Goal: Task Accomplishment & Management: Complete application form

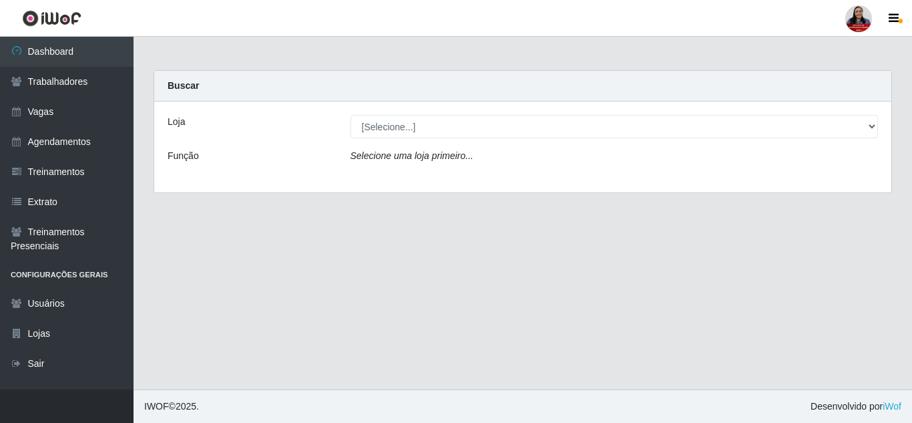
click at [379, 288] on main "Carregando... Buscar Loja [Selecione...] Hiper Queiroz - Alto da Conceição Hipe…" at bounding box center [523, 213] width 779 height 353
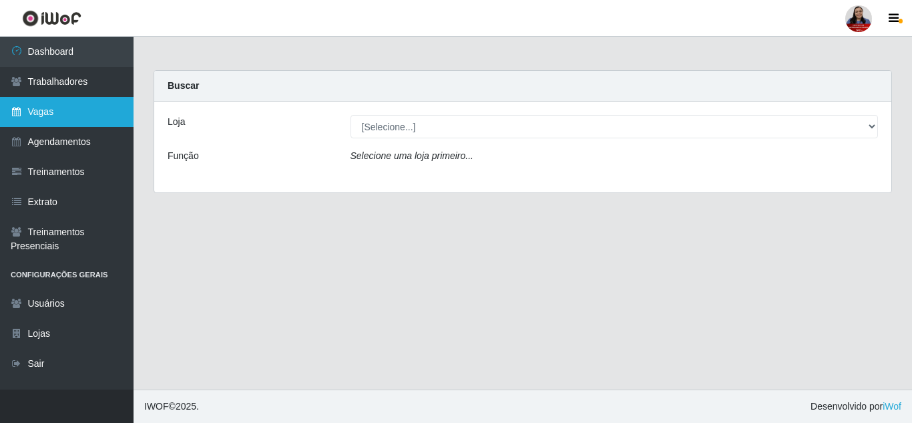
click at [78, 118] on link "Vagas" at bounding box center [67, 112] width 134 height 30
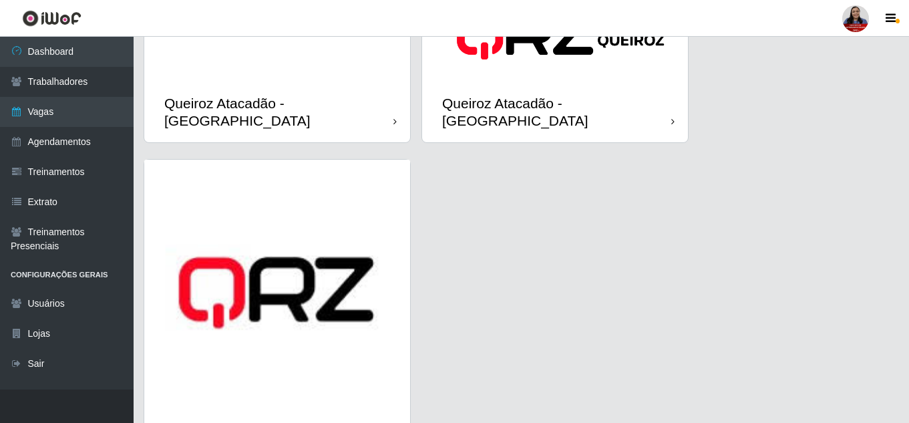
scroll to position [2015, 0]
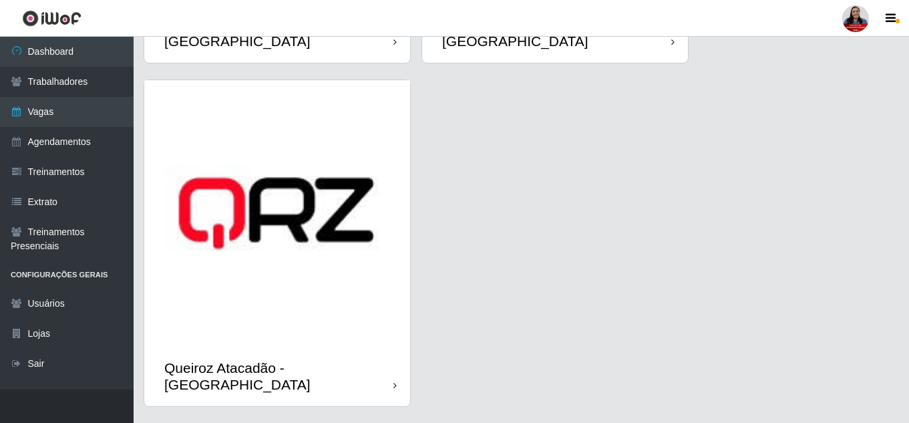
click at [280, 279] on img at bounding box center [277, 213] width 266 height 266
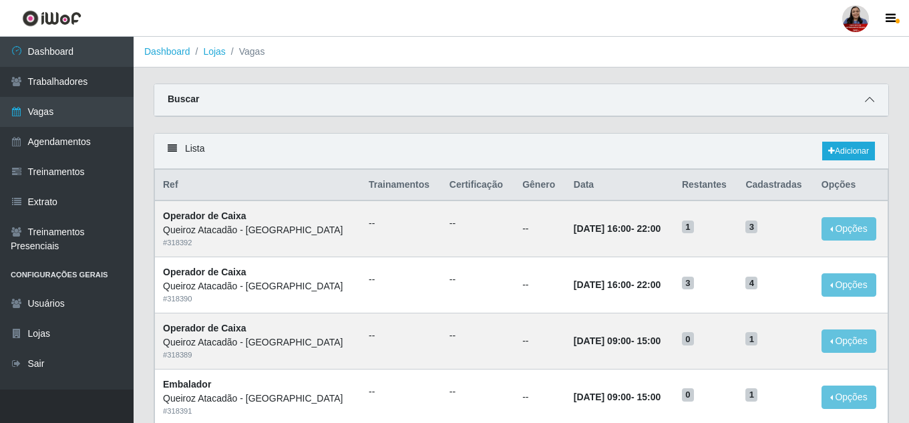
click at [873, 102] on icon at bounding box center [869, 99] width 9 height 9
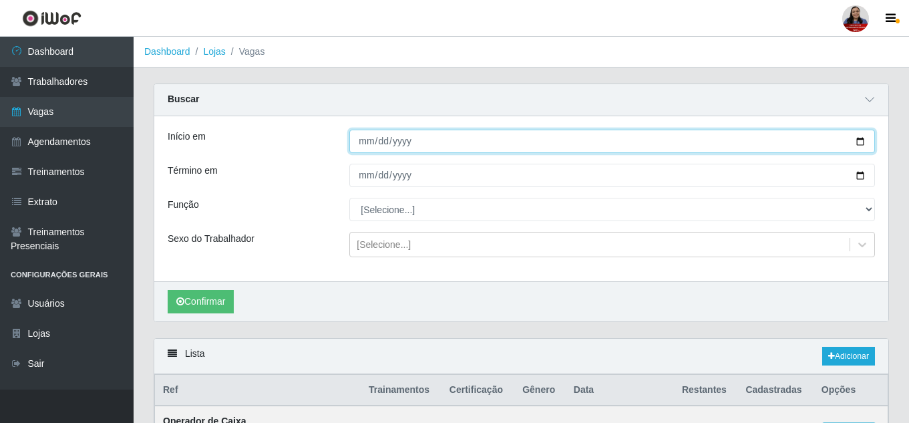
click at [859, 138] on input "Início em" at bounding box center [612, 141] width 526 height 23
type input "2025-09-13"
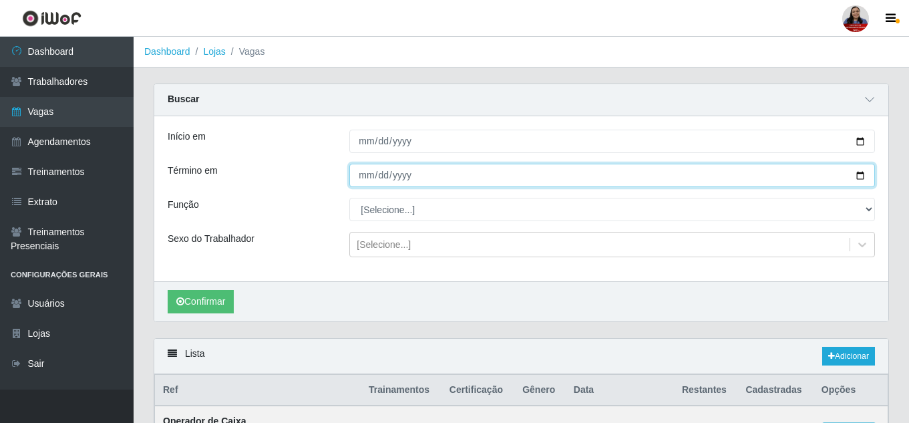
click at [863, 179] on input "Término em" at bounding box center [612, 175] width 526 height 23
type input "2025-09-13"
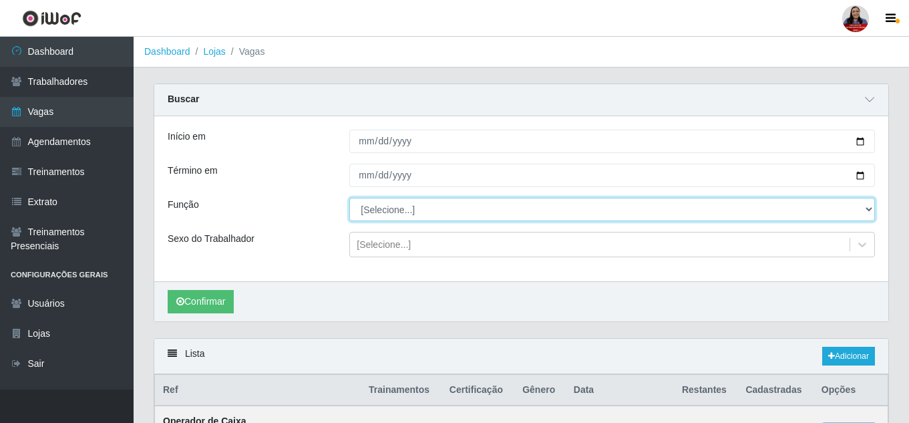
click at [417, 212] on select "[Selecione...] Embalador Embalador + Embalador ++ Operador de Caixa Operador de…" at bounding box center [612, 209] width 526 height 23
click at [349, 198] on select "[Selecione...] Embalador Embalador + Embalador ++ Operador de Caixa Operador de…" at bounding box center [612, 209] width 526 height 23
click at [427, 216] on select "[Selecione...] Embalador Embalador + Embalador ++ Operador de Caixa Operador de…" at bounding box center [612, 209] width 526 height 23
select select "72"
click at [349, 198] on select "[Selecione...] Embalador Embalador + Embalador ++ Operador de Caixa Operador de…" at bounding box center [612, 209] width 526 height 23
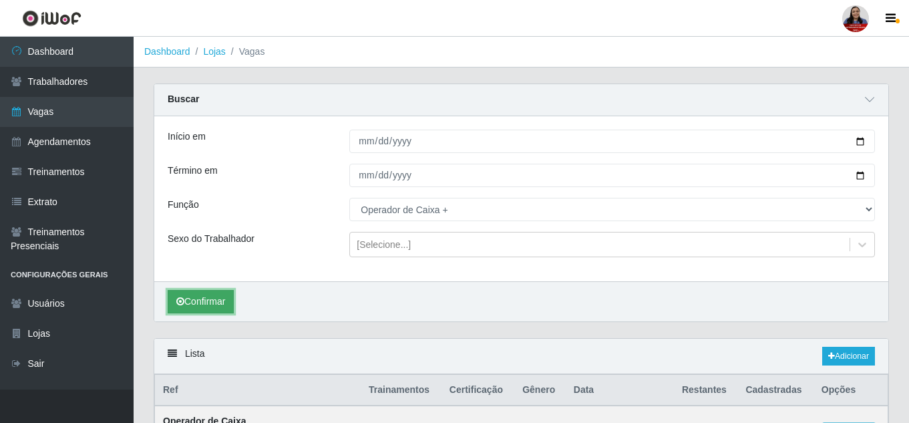
click at [225, 309] on button "Confirmar" at bounding box center [201, 301] width 66 height 23
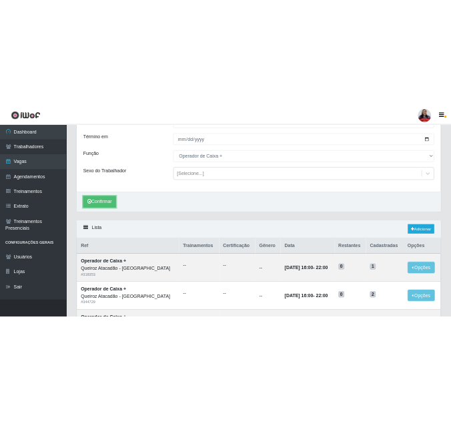
scroll to position [176, 0]
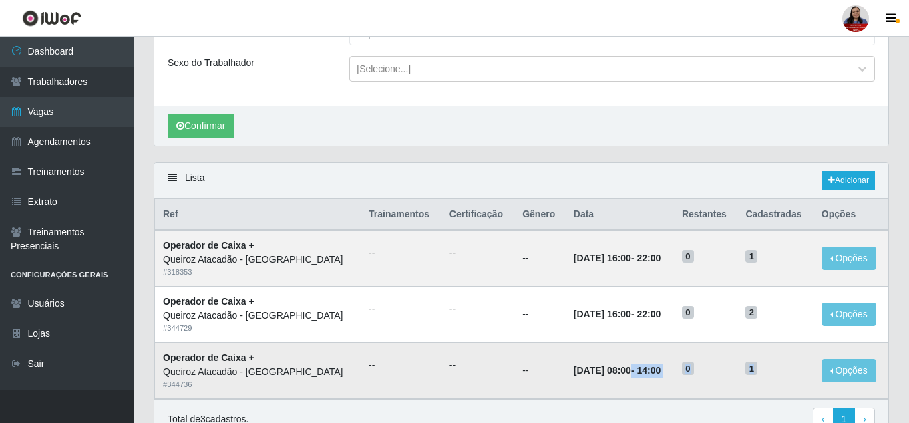
drag, startPoint x: 623, startPoint y: 373, endPoint x: 771, endPoint y: 379, distance: 147.7
click at [771, 379] on tr "Operador de Caixa + Queiroz Atacadão - São Gonçalo do Amarante # 344736 -- -- -…" at bounding box center [521, 370] width 733 height 56
click at [705, 168] on div "Lista Adicionar" at bounding box center [521, 180] width 734 height 35
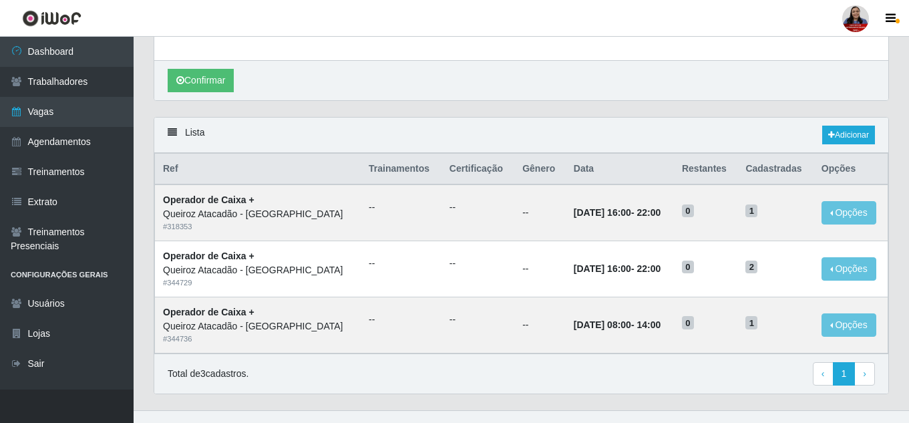
scroll to position [242, 0]
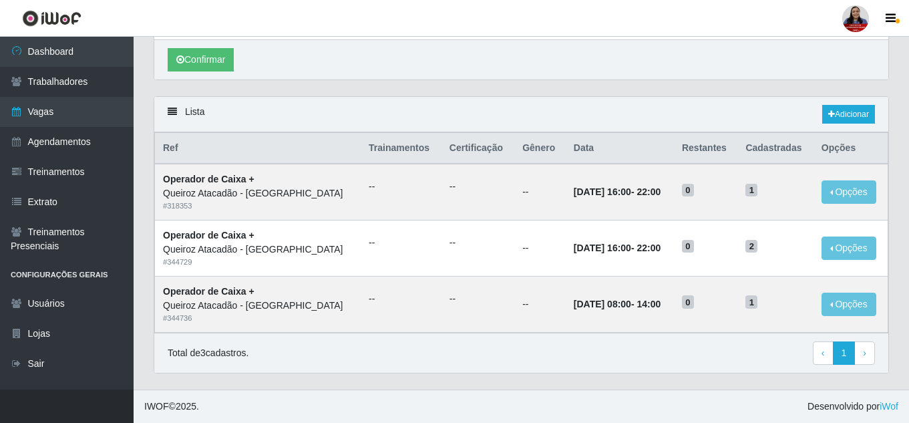
click at [259, 116] on div "Lista Adicionar" at bounding box center [521, 114] width 734 height 35
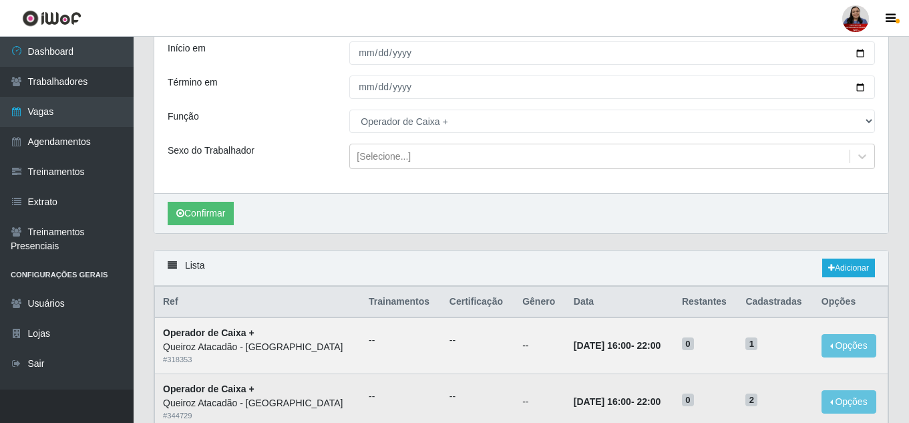
scroll to position [176, 0]
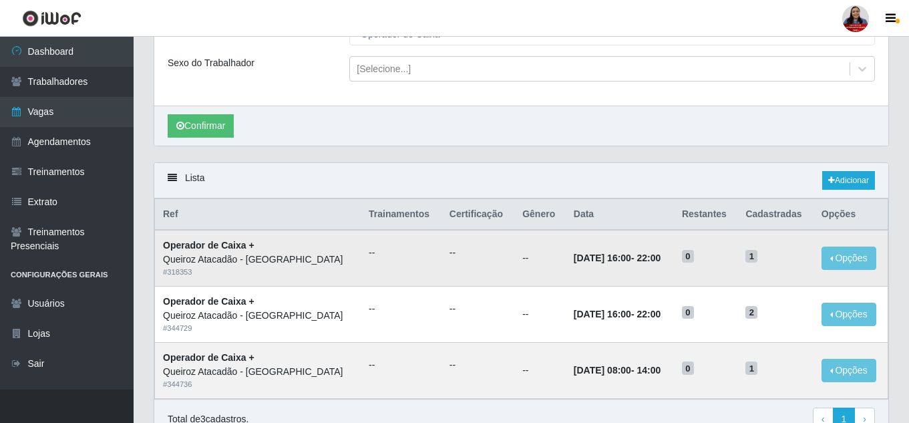
drag, startPoint x: 245, startPoint y: 258, endPoint x: 355, endPoint y: 261, distance: 110.2
click at [353, 261] on div "Queiroz Atacadão - [GEOGRAPHIC_DATA]" at bounding box center [258, 259] width 190 height 14
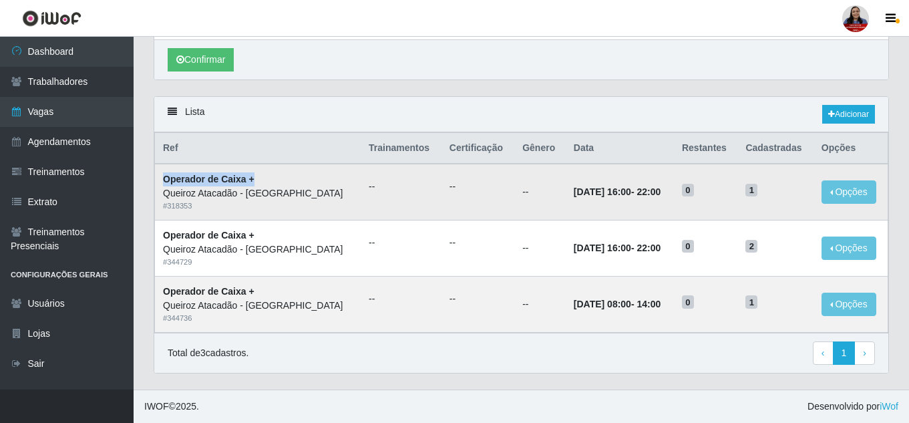
drag, startPoint x: 166, startPoint y: 181, endPoint x: 262, endPoint y: 175, distance: 97.0
click at [262, 175] on td "Operador de Caixa + Queiroz Atacadão - São Gonçalo do Amarante # 318353" at bounding box center [258, 192] width 206 height 56
click at [266, 180] on td "Operador de Caixa + Queiroz Atacadão - São Gonçalo do Amarante # 318353" at bounding box center [258, 192] width 206 height 56
drag, startPoint x: 566, startPoint y: 194, endPoint x: 688, endPoint y: 194, distance: 122.9
click at [688, 194] on tr "Operador de Caixa + Queiroz Atacadão - São Gonçalo do Amarante # 318353 -- -- -…" at bounding box center [521, 192] width 733 height 56
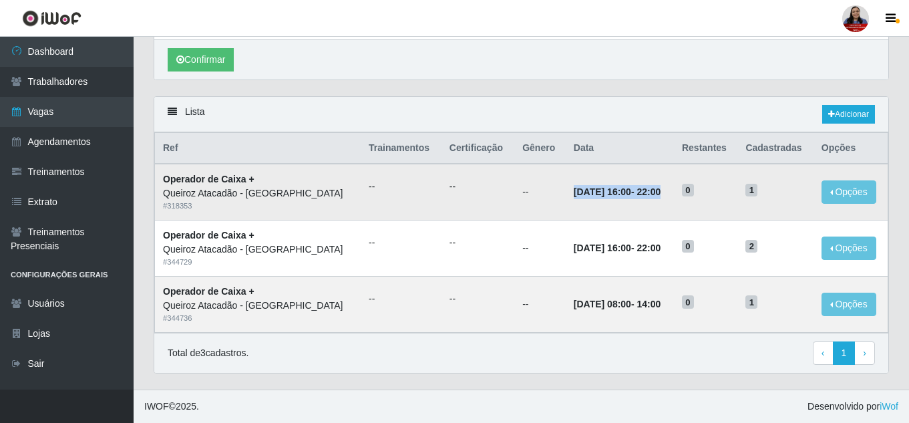
click at [674, 192] on td "13/09/2025, 16:00 - 22:00" at bounding box center [620, 192] width 108 height 56
drag, startPoint x: 567, startPoint y: 192, endPoint x: 765, endPoint y: 192, distance: 198.3
click at [765, 192] on tr "Operador de Caixa + Queiroz Atacadão - São Gonçalo do Amarante # 318353 -- -- -…" at bounding box center [521, 192] width 733 height 56
click at [757, 191] on span "1" at bounding box center [751, 190] width 12 height 13
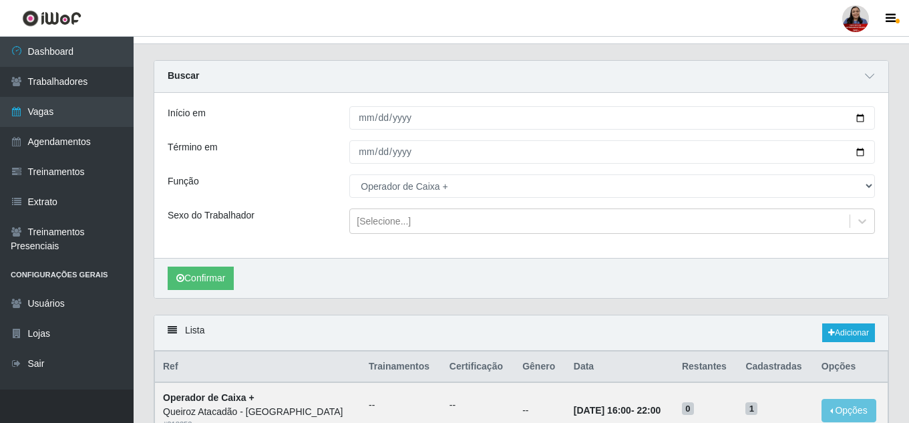
scroll to position [0, 0]
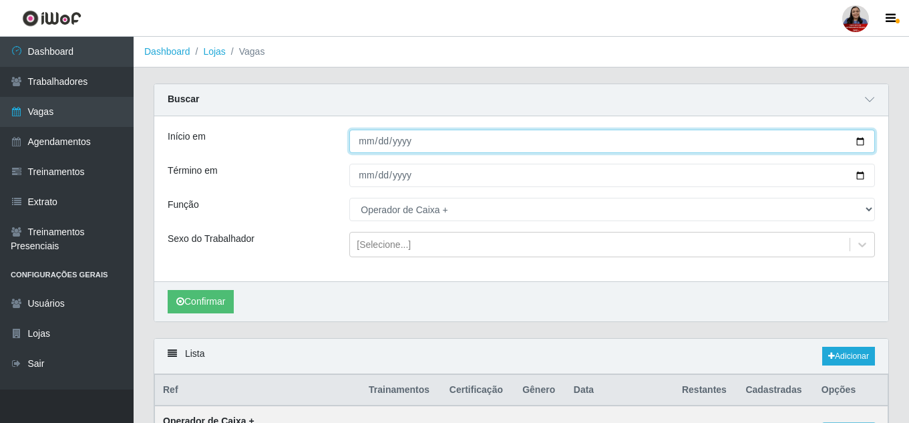
click at [863, 144] on input "2025-09-13" at bounding box center [612, 141] width 526 height 23
type input "2025-09-15"
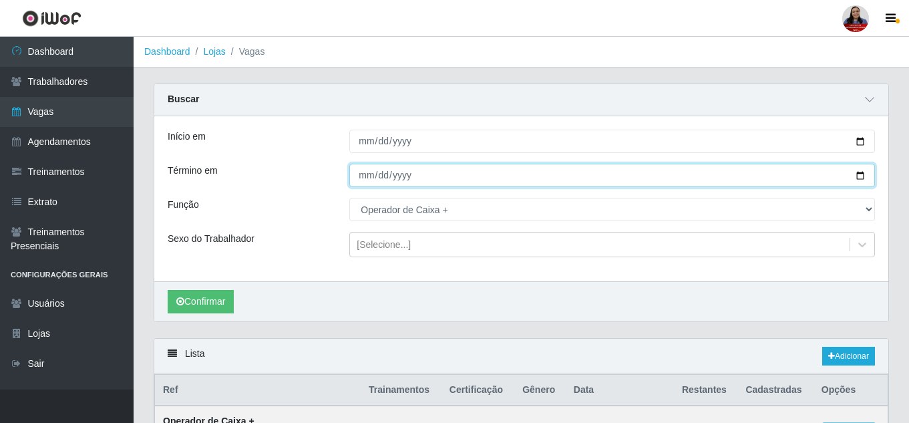
click at [859, 177] on input "2025-09-13" at bounding box center [612, 175] width 526 height 23
type input "2025-09-15"
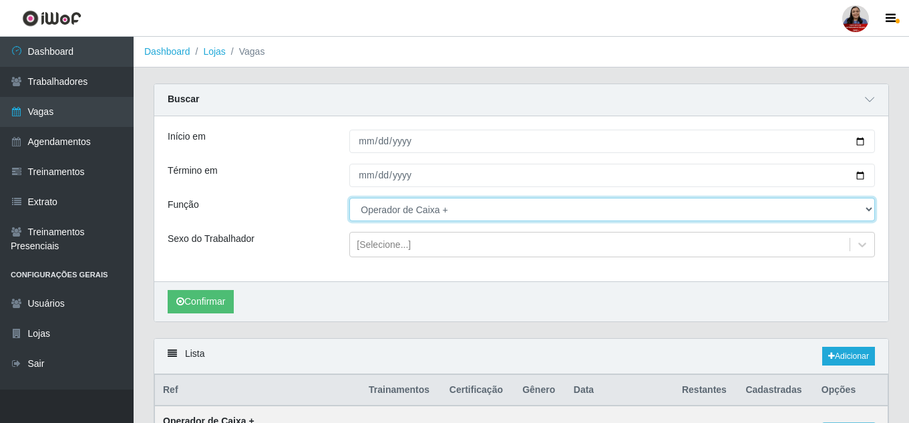
click at [437, 214] on select "[Selecione...] Embalador Embalador + Embalador ++ Operador de Caixa Operador de…" at bounding box center [612, 209] width 526 height 23
select select "22"
click at [349, 198] on select "[Selecione...] Embalador Embalador + Embalador ++ Operador de Caixa Operador de…" at bounding box center [612, 209] width 526 height 23
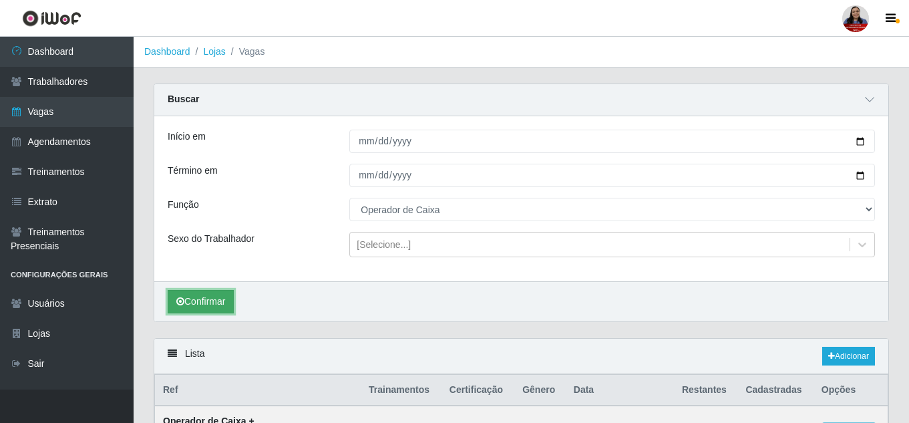
click at [210, 311] on button "Confirmar" at bounding box center [201, 301] width 66 height 23
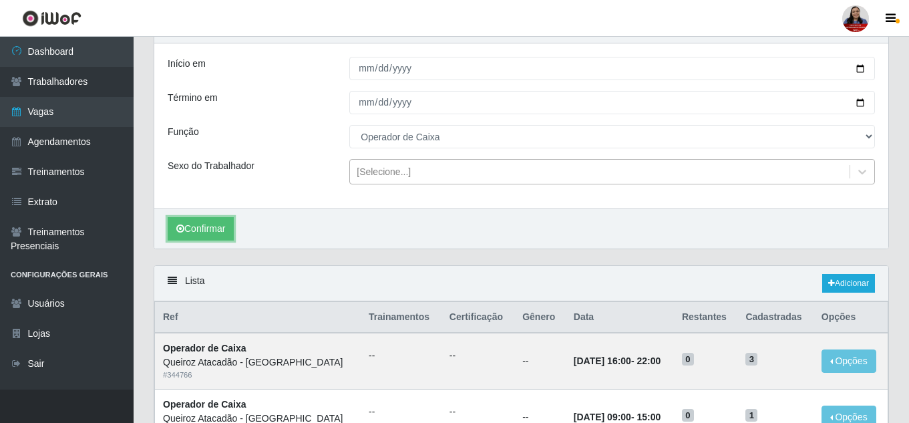
scroll to position [242, 0]
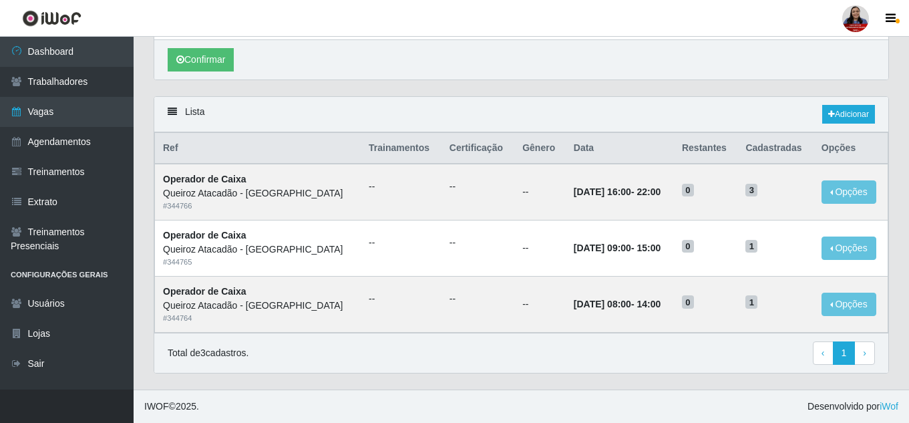
click at [547, 363] on div "Total de 3 cadastros. ‹ Previous 1 › Next" at bounding box center [521, 353] width 707 height 24
click at [855, 112] on link "Adicionar" at bounding box center [848, 114] width 53 height 19
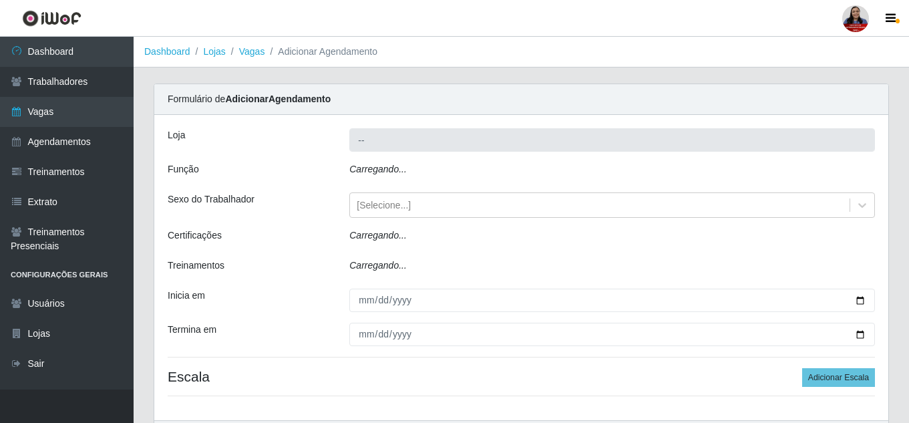
type input "Queiroz Atacadão - [GEOGRAPHIC_DATA]"
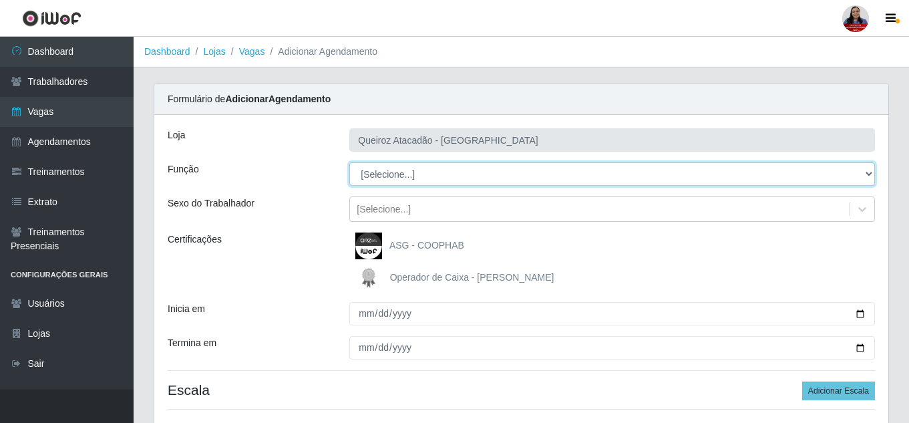
click at [453, 179] on select "[Selecione...] Embalador Embalador + Embalador ++ Operador de Caixa Operador de…" at bounding box center [612, 173] width 526 height 23
select select "22"
click at [349, 162] on select "[Selecione...] Embalador Embalador + Embalador ++ Operador de Caixa Operador de…" at bounding box center [612, 173] width 526 height 23
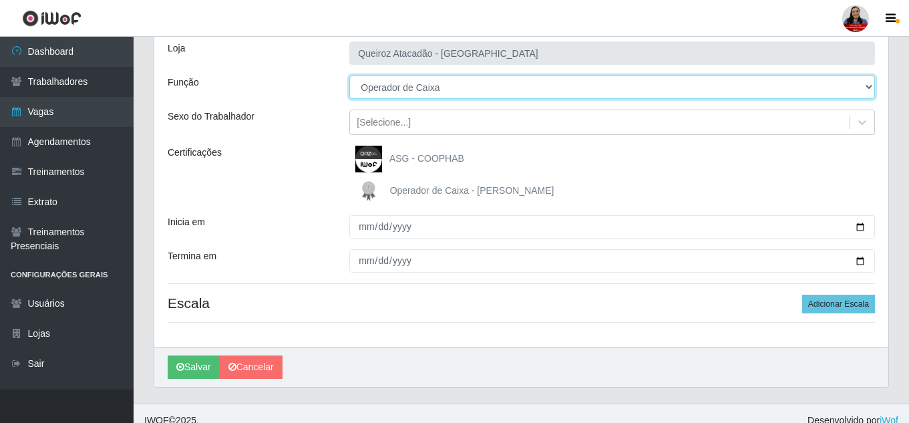
scroll to position [101, 0]
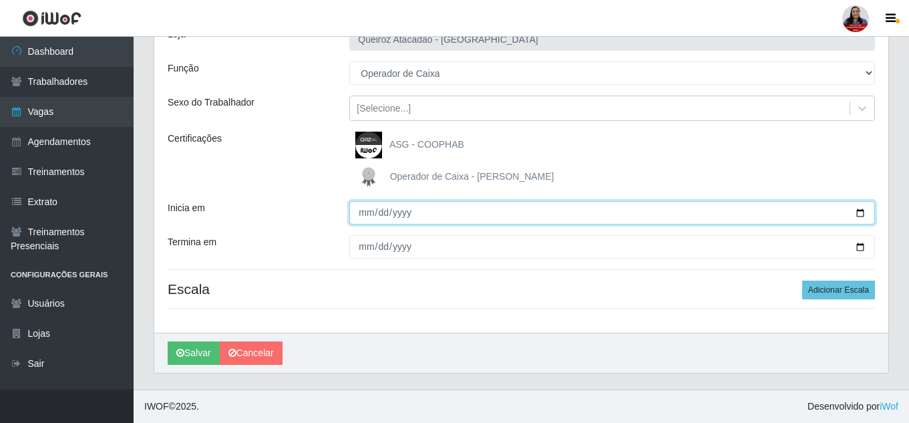
click at [857, 213] on input "Inicia em" at bounding box center [612, 212] width 526 height 23
type input "2025-09-15"
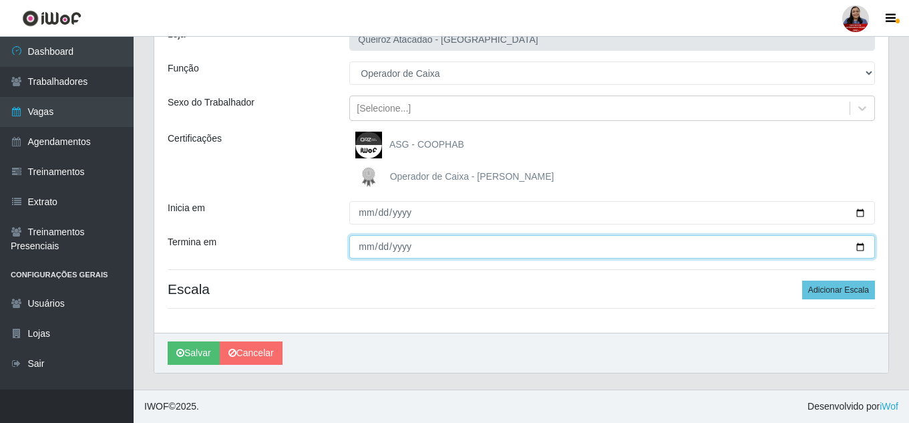
click at [864, 246] on input "Termina em" at bounding box center [612, 246] width 526 height 23
type input "2025-09-15"
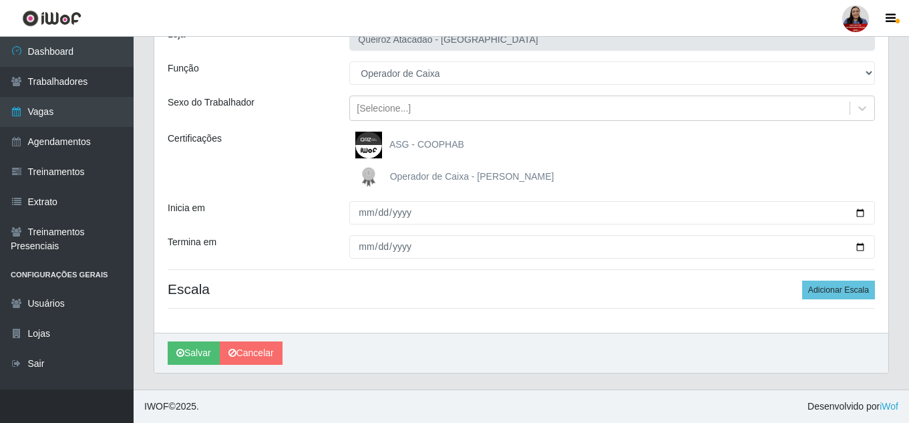
click at [726, 173] on div "Operador de Caixa - Queiroz Atacadão" at bounding box center [612, 177] width 526 height 27
click at [849, 291] on button "Adicionar Escala" at bounding box center [838, 289] width 73 height 19
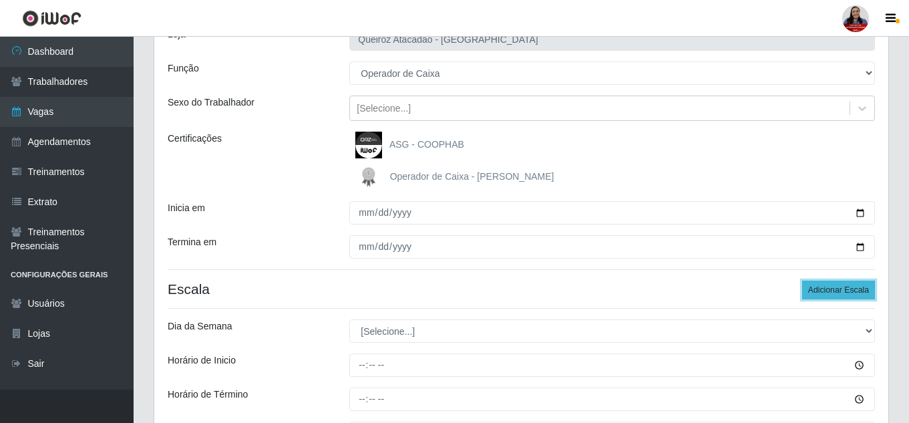
click at [849, 291] on button "Adicionar Escala" at bounding box center [838, 289] width 73 height 19
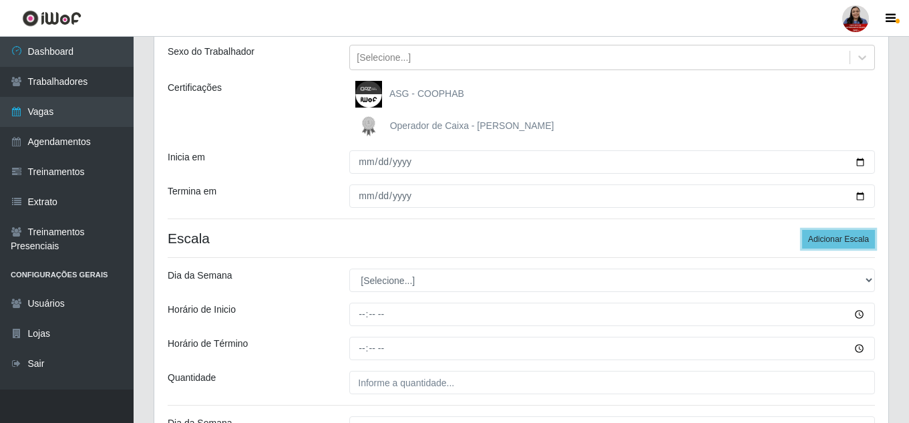
scroll to position [234, 0]
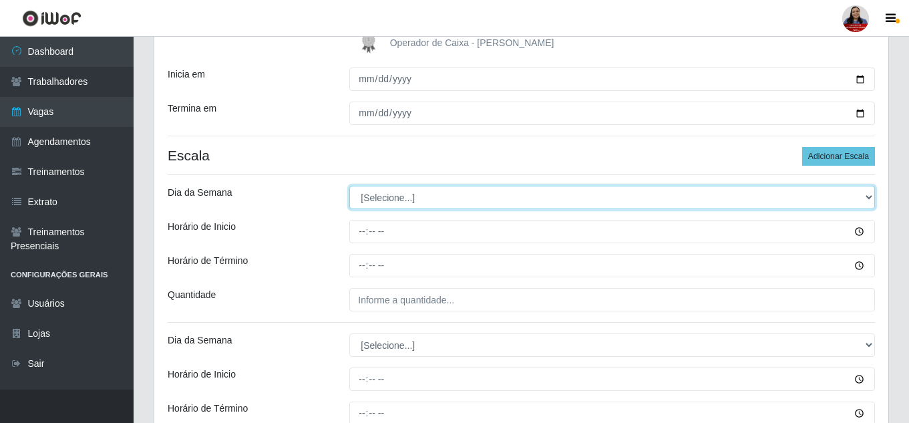
click at [566, 194] on select "[Selecione...] Segunda Terça Quarta Quinta Sexta Sábado Domingo" at bounding box center [612, 197] width 526 height 23
select select "1"
click at [349, 186] on select "[Selecione...] Segunda Terça Quarta Quinta Sexta Sábado Domingo" at bounding box center [612, 197] width 526 height 23
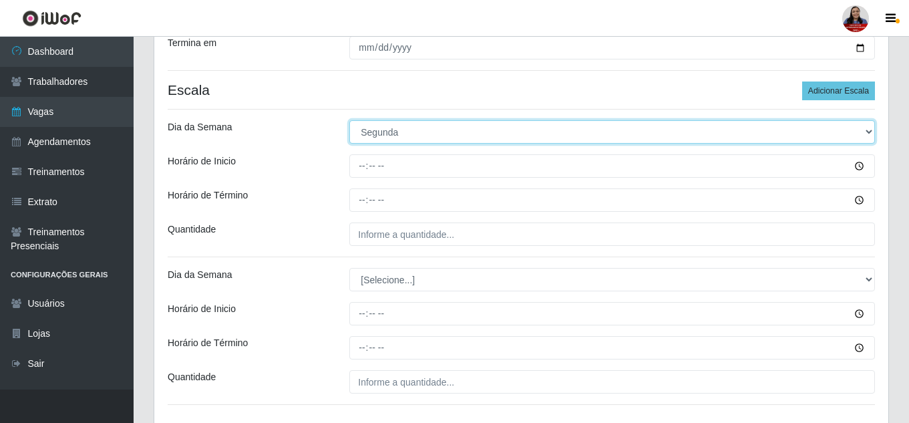
scroll to position [396, 0]
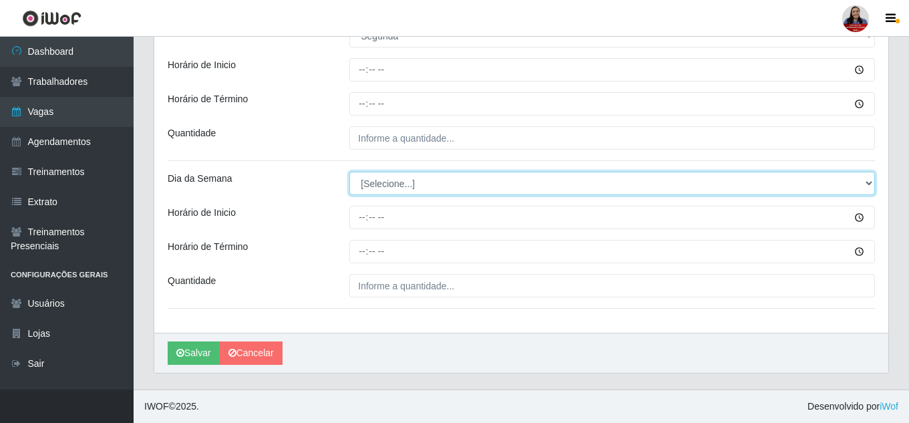
click at [386, 180] on select "[Selecione...] Segunda Terça Quarta Quinta Sexta Sábado Domingo" at bounding box center [612, 183] width 526 height 23
select select "1"
click at [349, 172] on select "[Selecione...] Segunda Terça Quarta Quinta Sexta Sábado Domingo" at bounding box center [612, 183] width 526 height 23
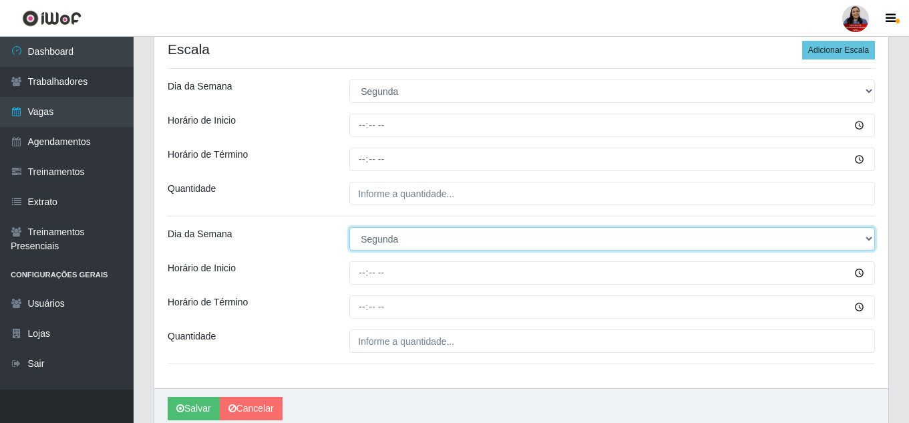
scroll to position [262, 0]
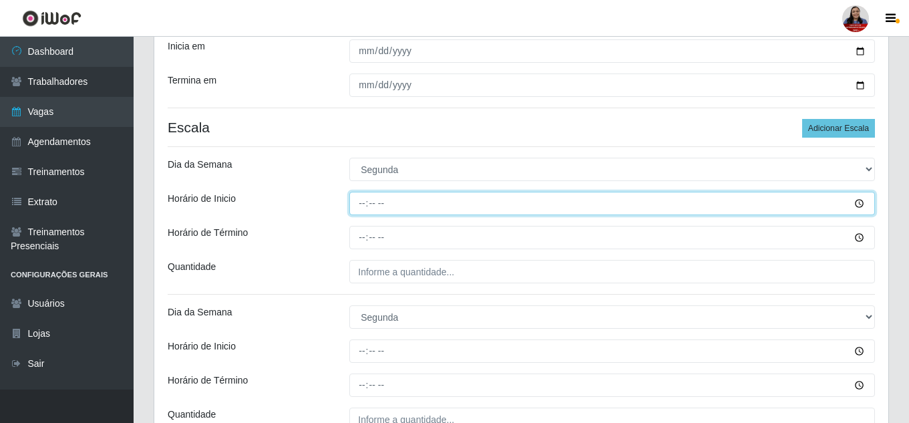
click at [365, 207] on input "Horário de Inicio" at bounding box center [612, 203] width 526 height 23
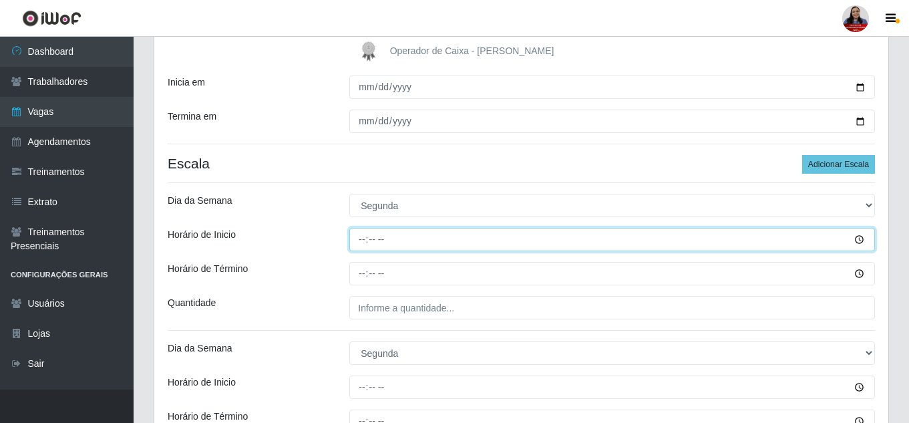
scroll to position [196, 0]
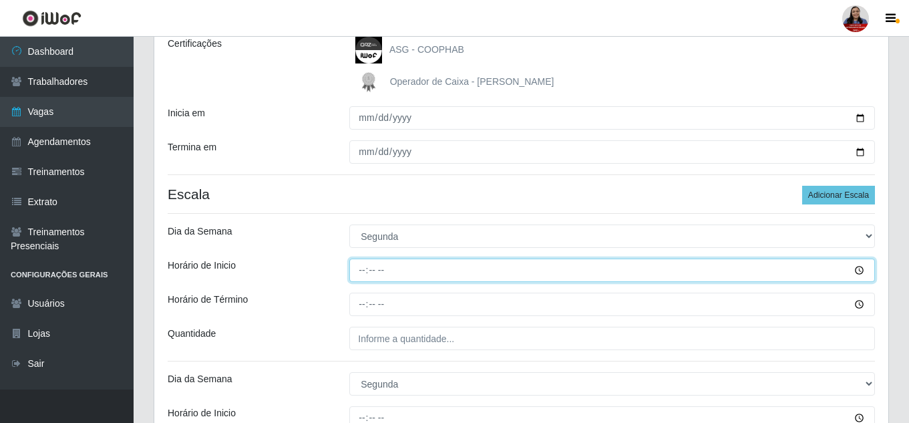
type input "07:00"
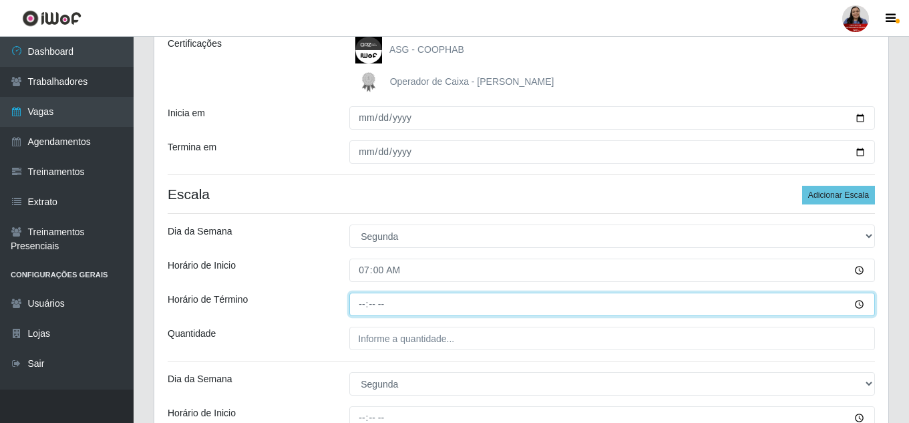
type input "13:00"
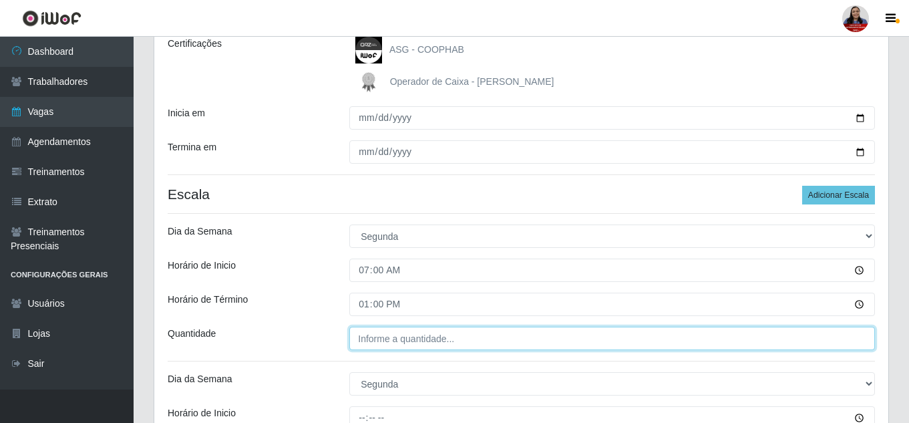
type input "___"
type input "2__"
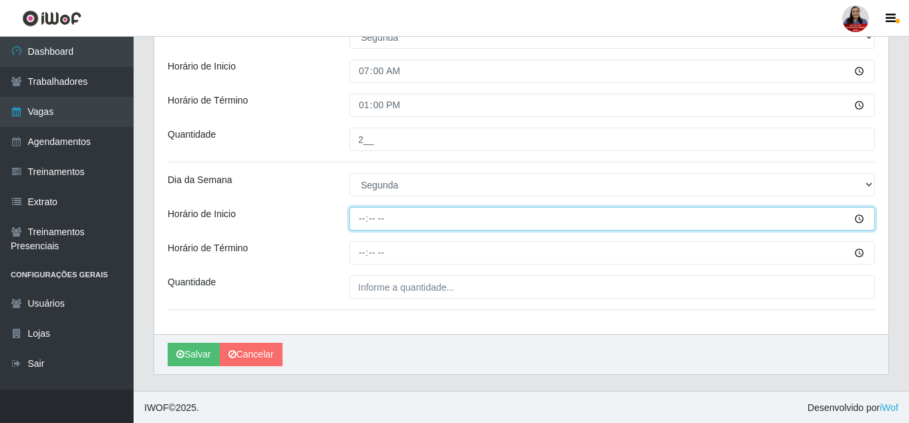
scroll to position [396, 0]
type input "14:00"
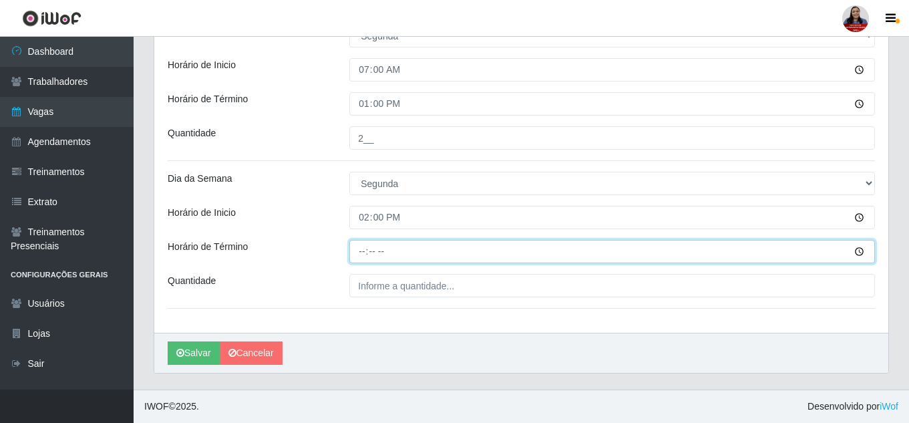
type input "20:00"
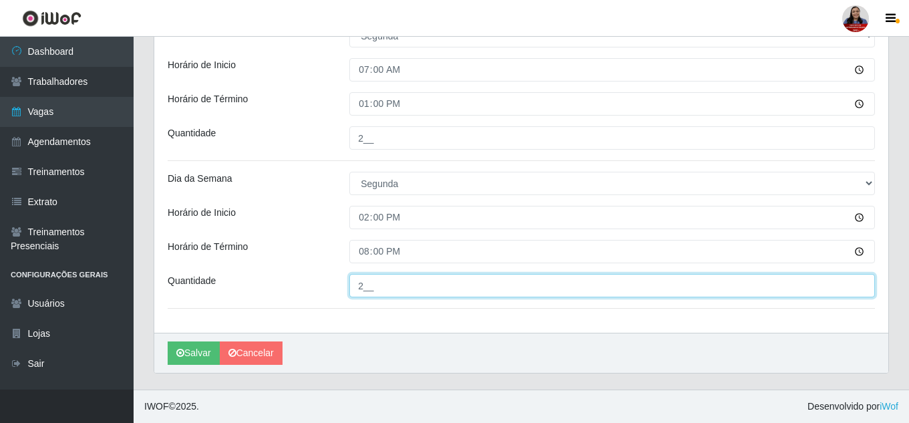
type input "2__"
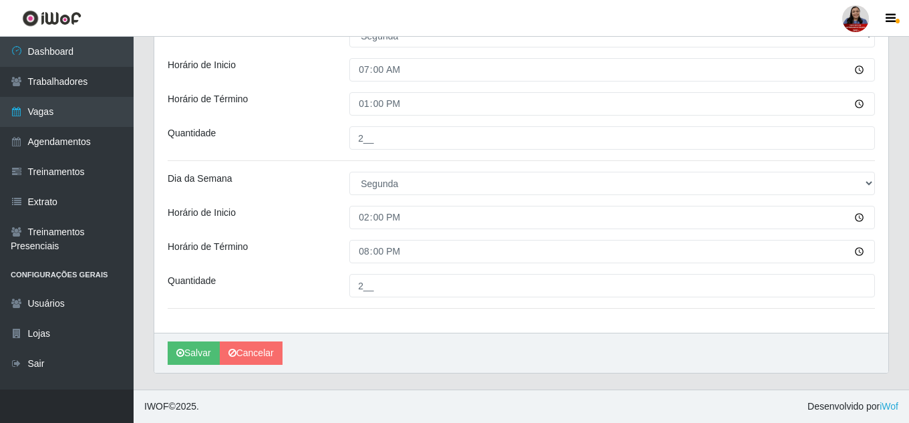
click at [323, 174] on div "Dia da Semana" at bounding box center [249, 183] width 182 height 23
click at [194, 356] on button "Salvar" at bounding box center [194, 352] width 52 height 23
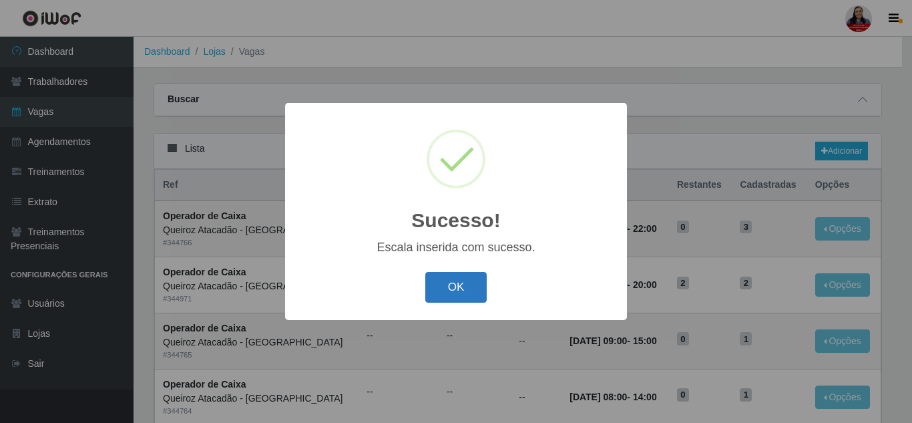
click at [464, 288] on button "OK" at bounding box center [456, 287] width 62 height 31
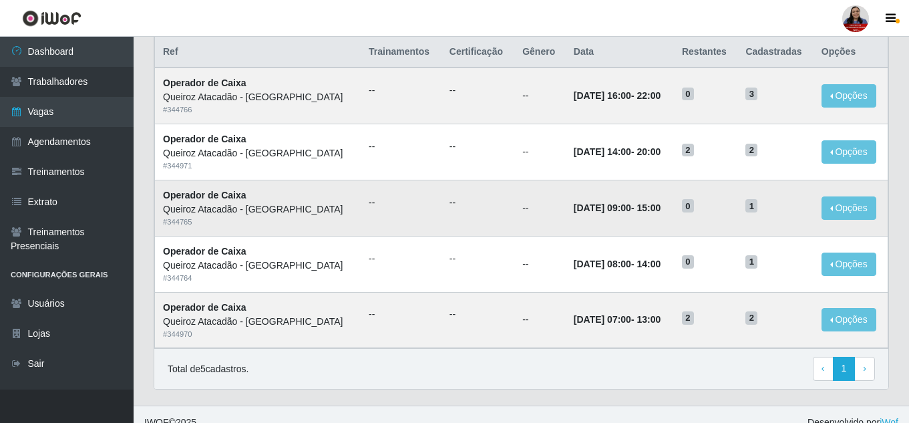
scroll to position [134, 0]
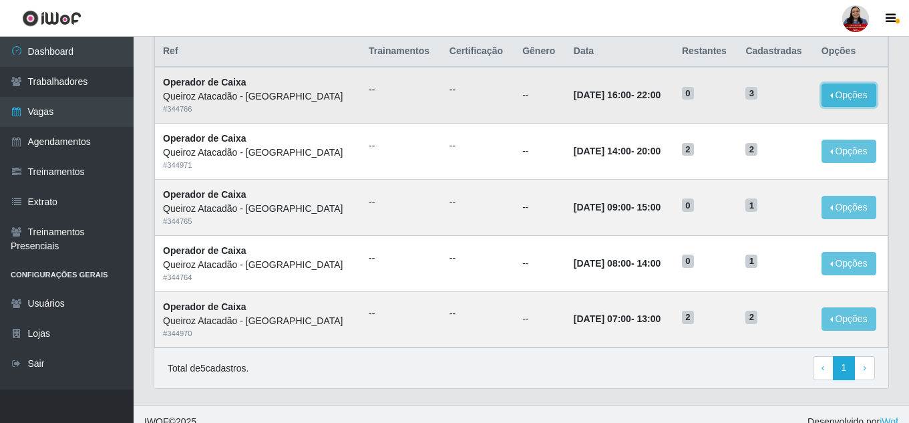
click at [833, 96] on button "Opções" at bounding box center [848, 94] width 55 height 23
click at [765, 100] on link "Editar" at bounding box center [746, 97] width 38 height 11
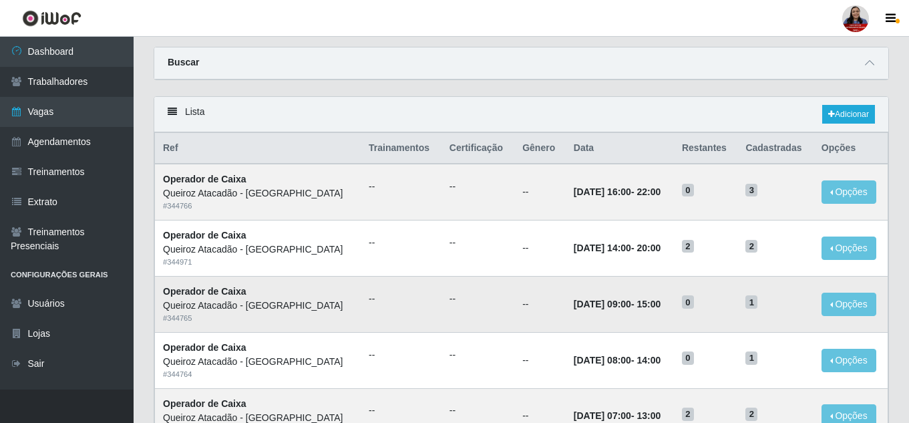
scroll to position [134, 0]
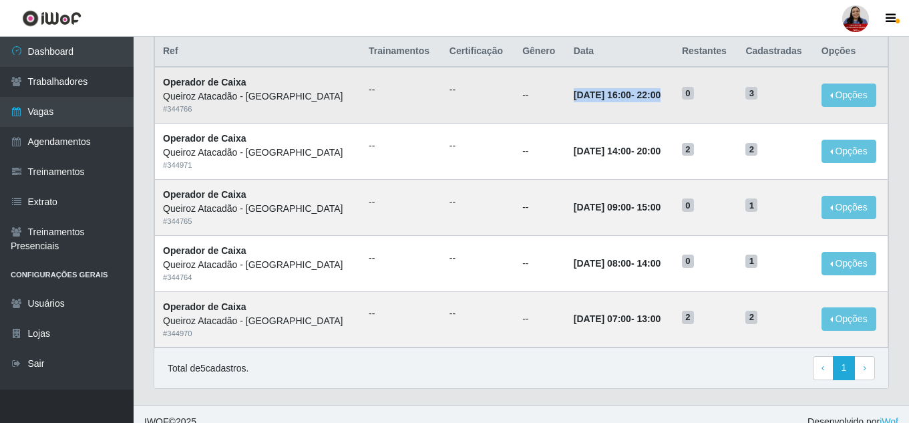
drag, startPoint x: 564, startPoint y: 95, endPoint x: 683, endPoint y: 99, distance: 118.9
click at [674, 99] on td "15/09/2025, 16:00 - 22:00" at bounding box center [620, 95] width 108 height 56
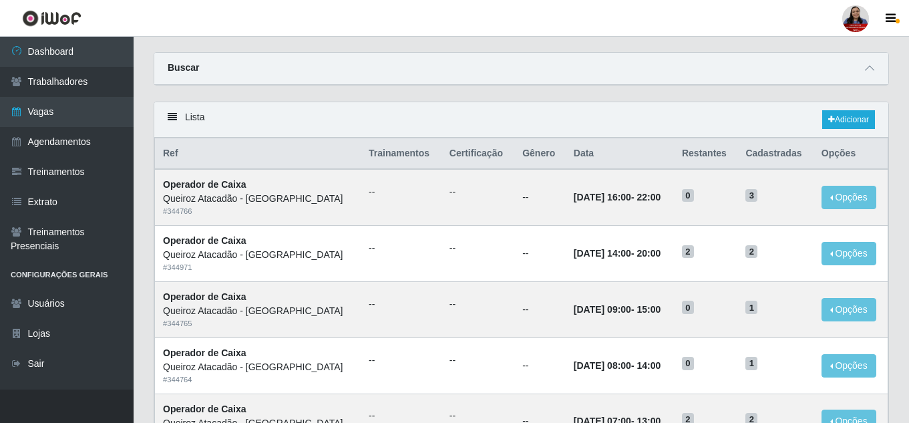
scroll to position [0, 0]
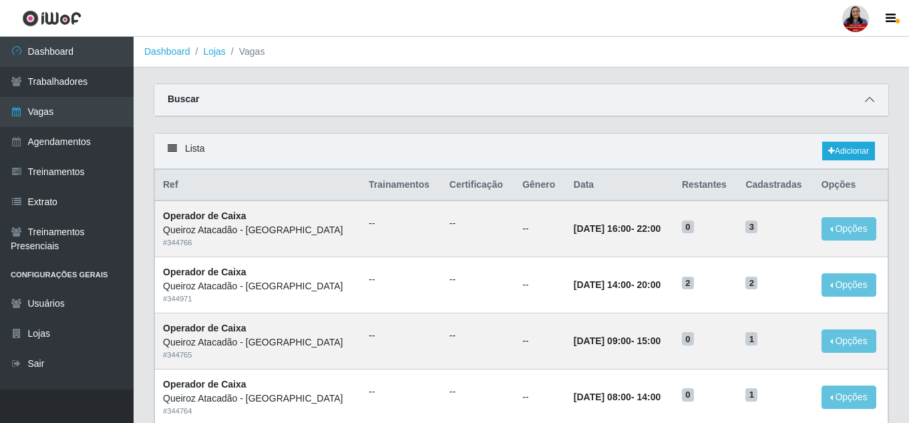
click at [869, 107] on span at bounding box center [869, 99] width 16 height 15
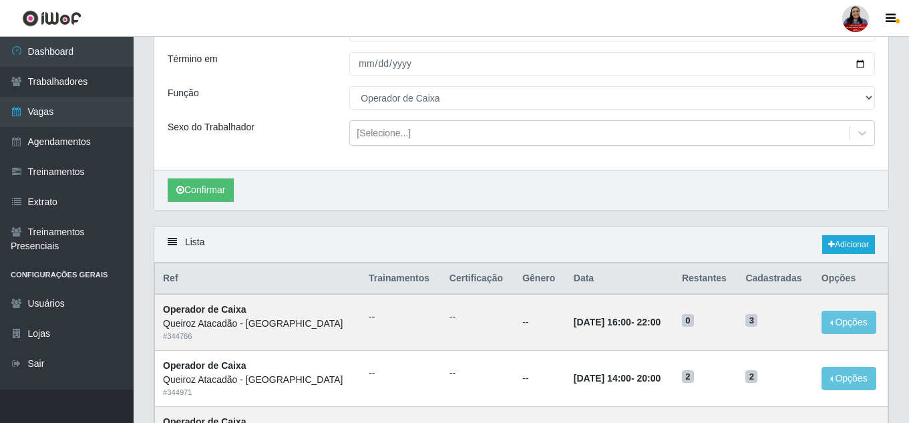
scroll to position [134, 0]
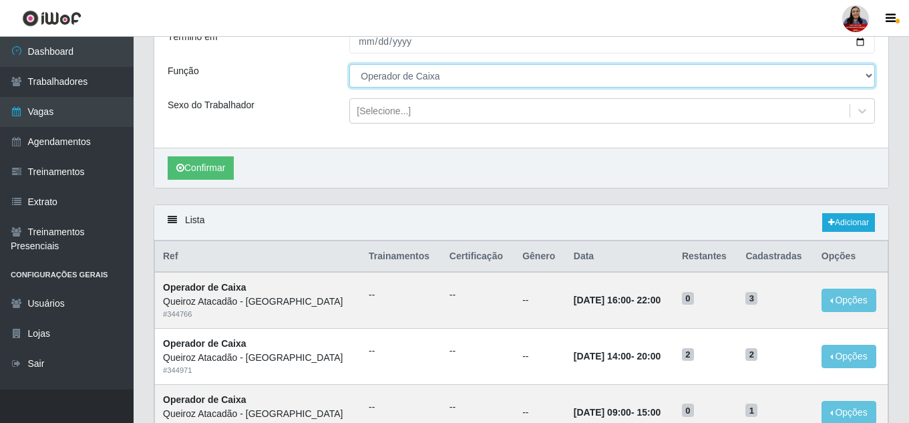
click at [493, 79] on select "[Selecione...] Embalador Embalador + Embalador ++ Operador de Caixa Operador de…" at bounding box center [612, 75] width 526 height 23
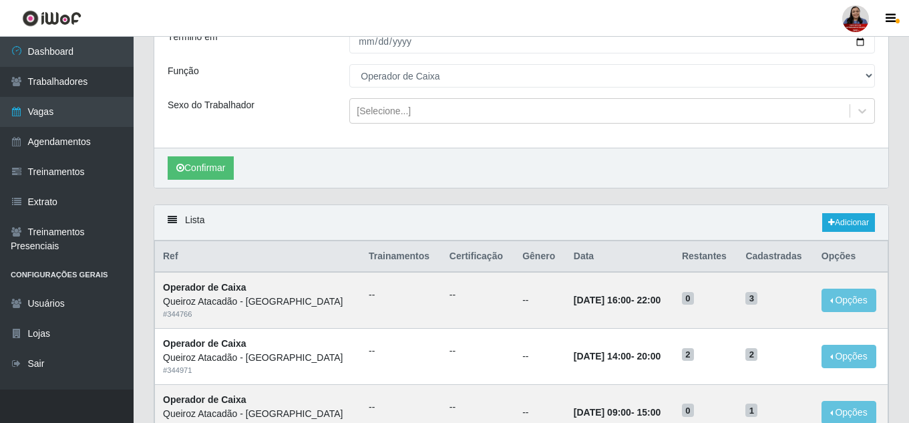
click at [571, 226] on div "Lista Adicionar" at bounding box center [521, 222] width 734 height 35
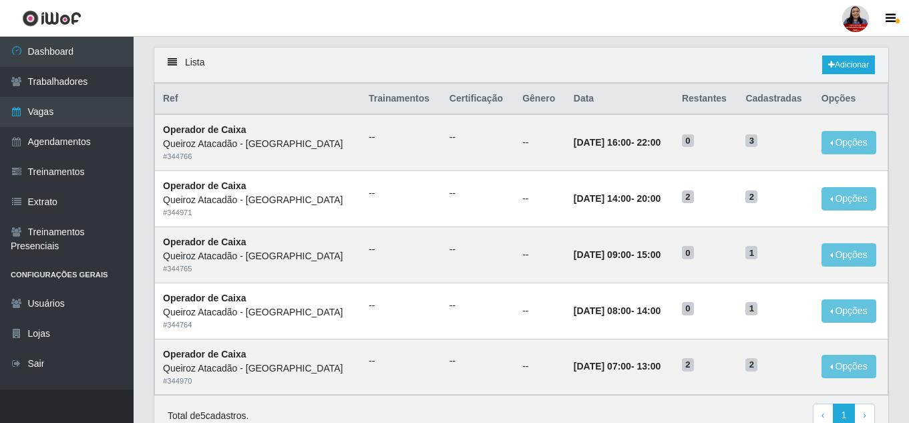
scroll to position [296, 0]
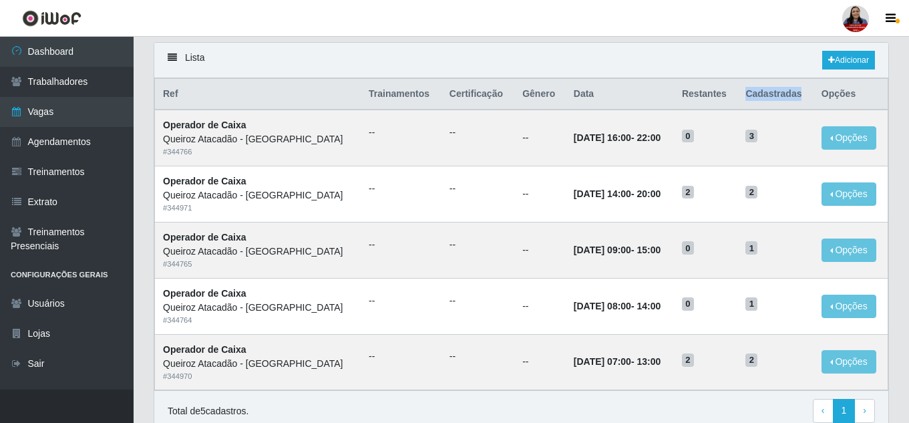
drag, startPoint x: 811, startPoint y: 95, endPoint x: 757, endPoint y: 101, distance: 53.8
click at [757, 101] on th "Cadastradas" at bounding box center [774, 94] width 75 height 31
drag, startPoint x: 744, startPoint y: 100, endPoint x: 699, endPoint y: 105, distance: 45.7
click at [699, 105] on th "Restantes" at bounding box center [705, 94] width 63 height 31
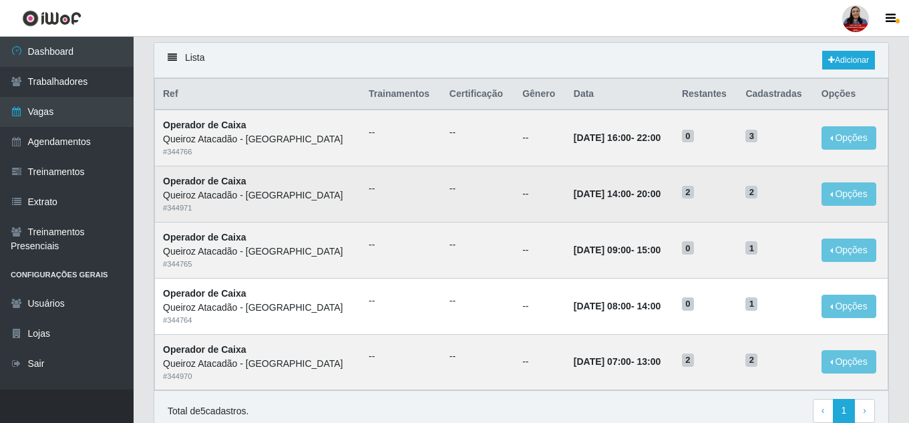
click at [694, 198] on span "2" at bounding box center [688, 192] width 12 height 13
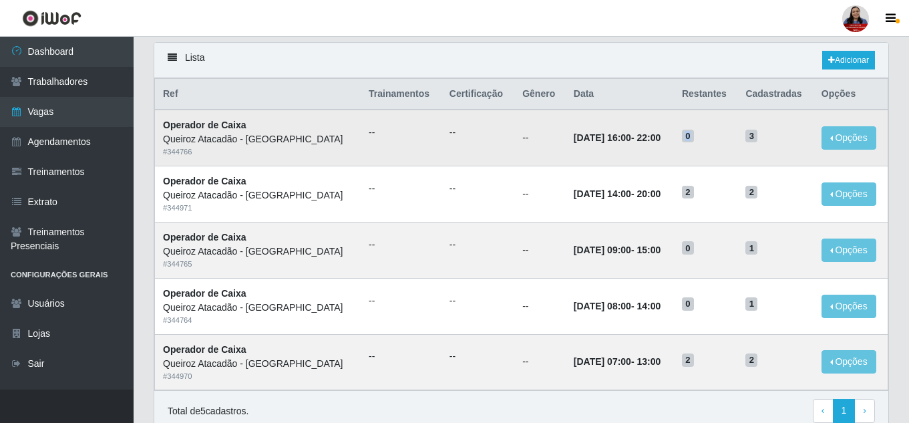
click at [694, 139] on span "0" at bounding box center [688, 136] width 12 height 13
click at [694, 248] on span "0" at bounding box center [688, 247] width 12 height 13
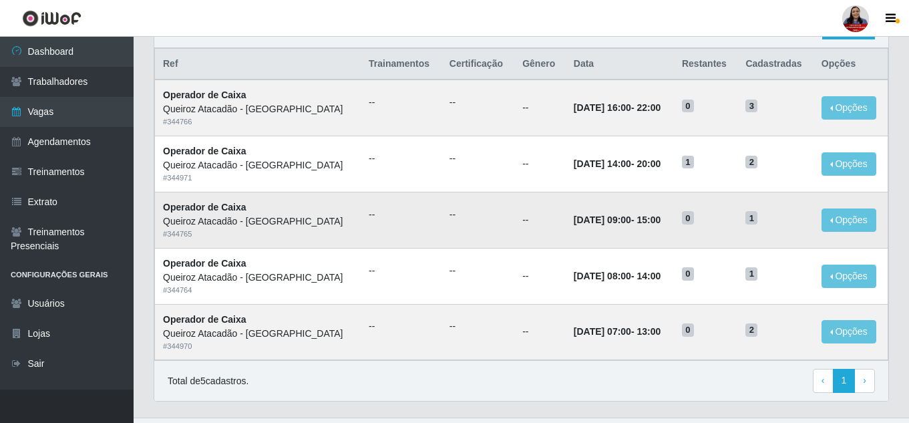
scroll to position [134, 0]
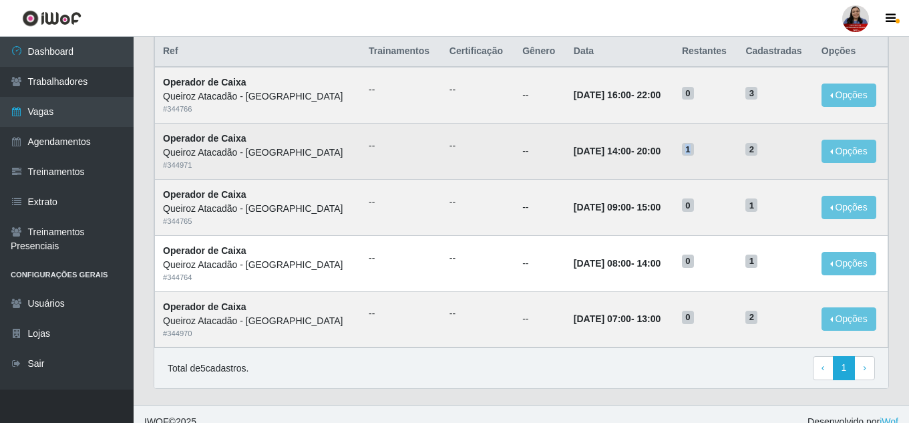
click at [694, 154] on span "1" at bounding box center [688, 149] width 12 height 13
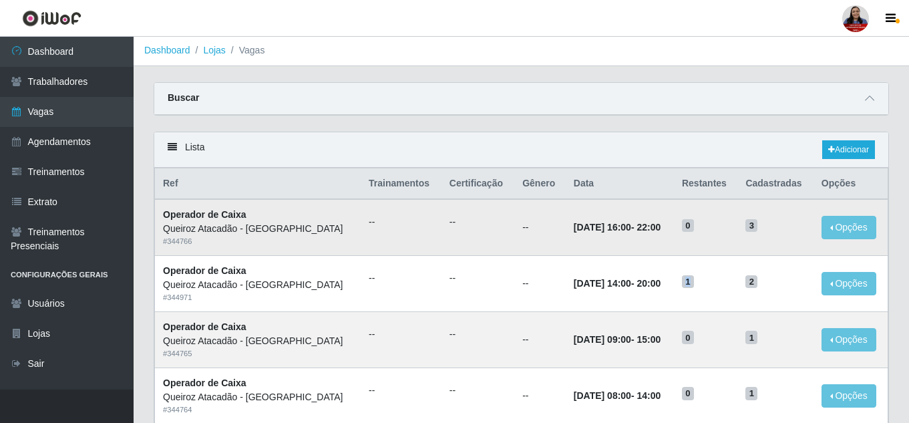
scroll to position [0, 0]
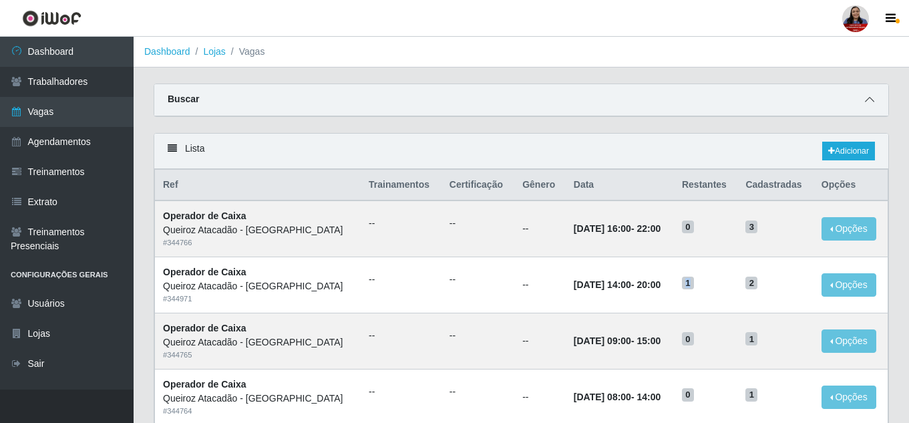
click at [867, 97] on icon at bounding box center [869, 99] width 9 height 9
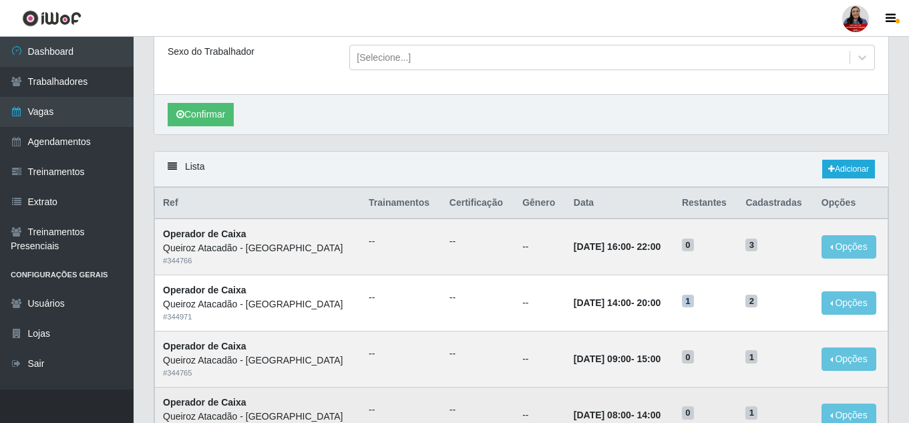
scroll to position [267, 0]
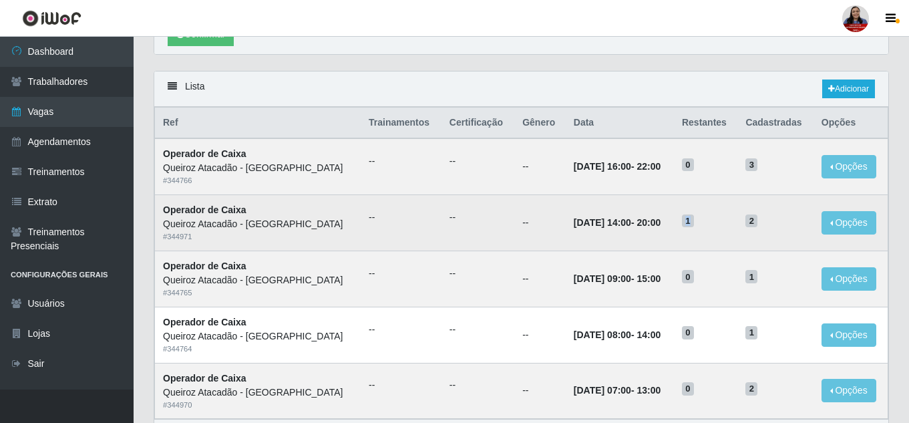
click at [694, 222] on span "1" at bounding box center [688, 220] width 12 height 13
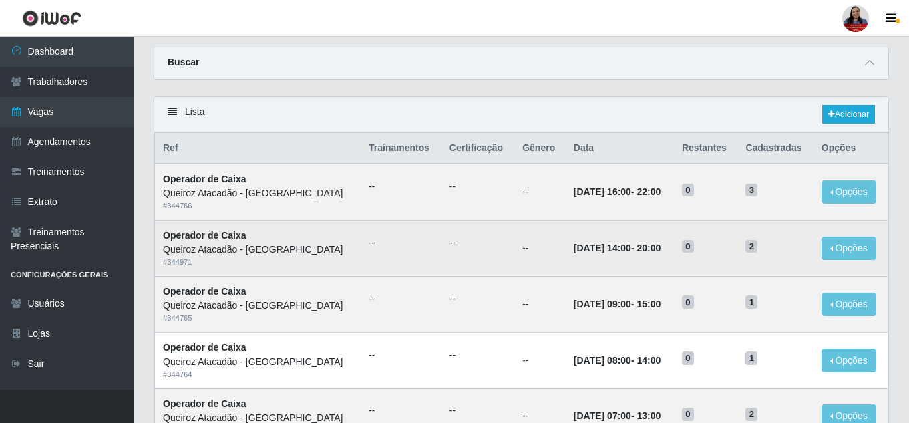
scroll to position [134, 0]
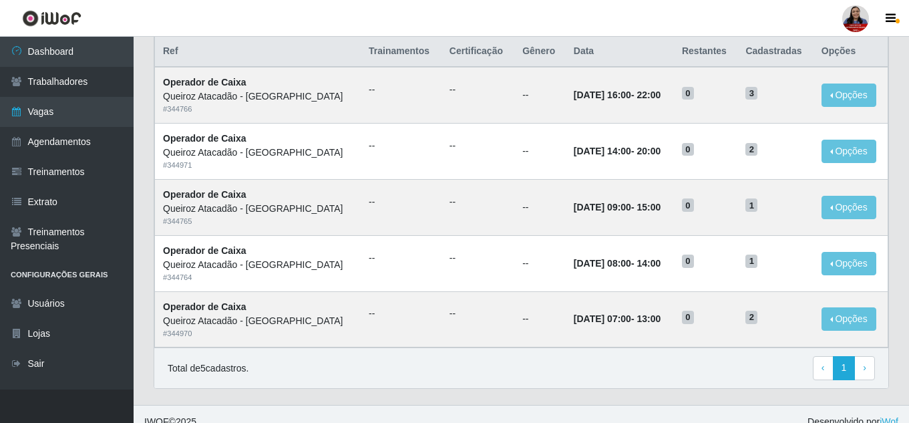
click at [206, 27] on header "Perfil Alterar Senha Sair" at bounding box center [454, 18] width 909 height 37
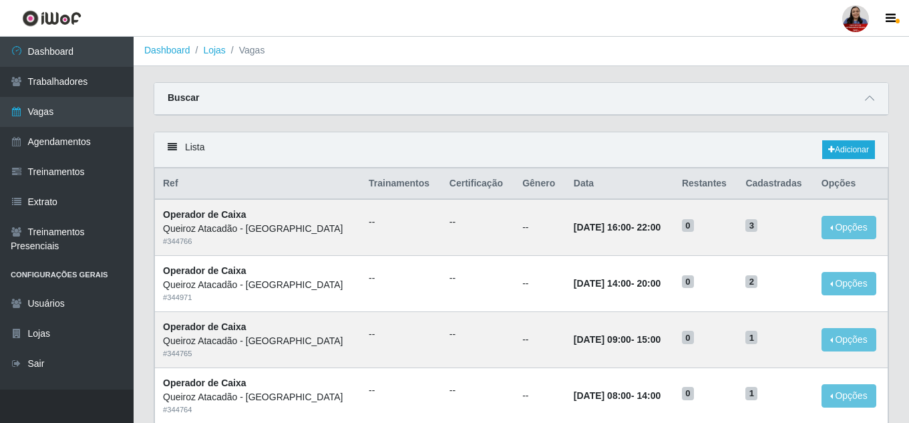
scroll to position [0, 0]
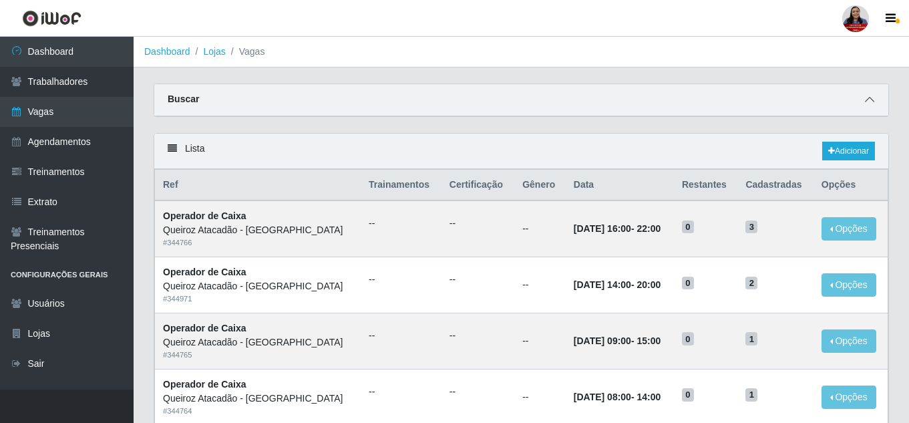
click at [867, 102] on icon at bounding box center [869, 99] width 9 height 9
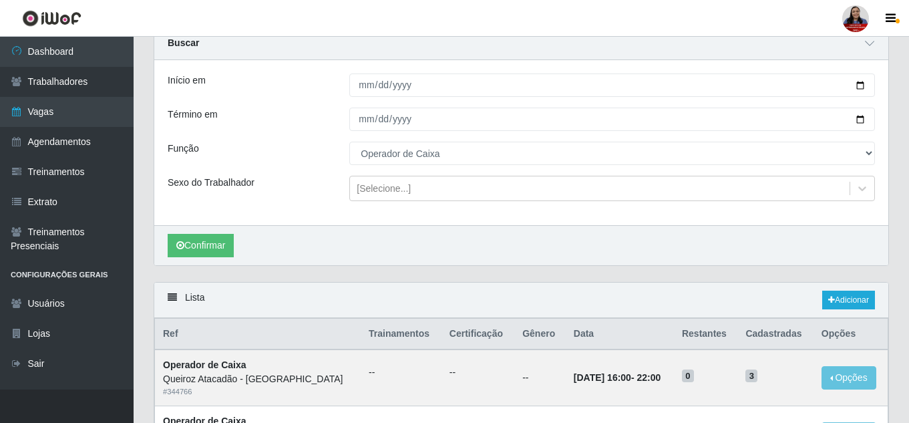
scroll to position [134, 0]
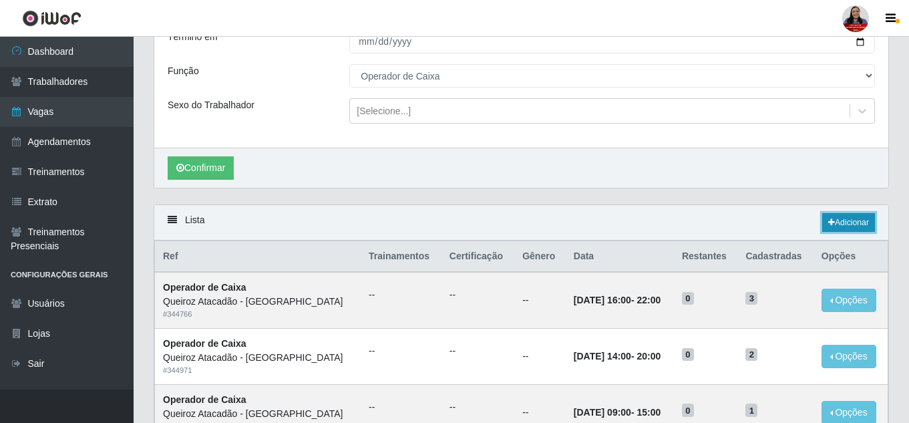
click at [837, 221] on link "Adicionar" at bounding box center [848, 222] width 53 height 19
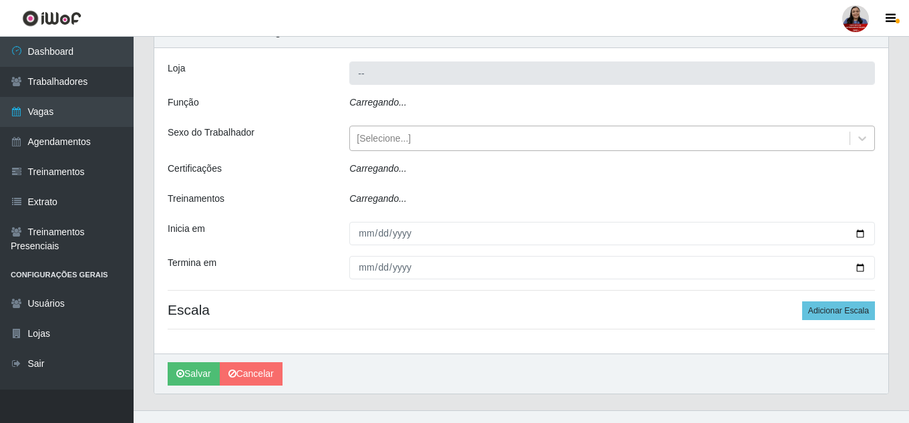
type input "Queiroz Atacadão - [GEOGRAPHIC_DATA]"
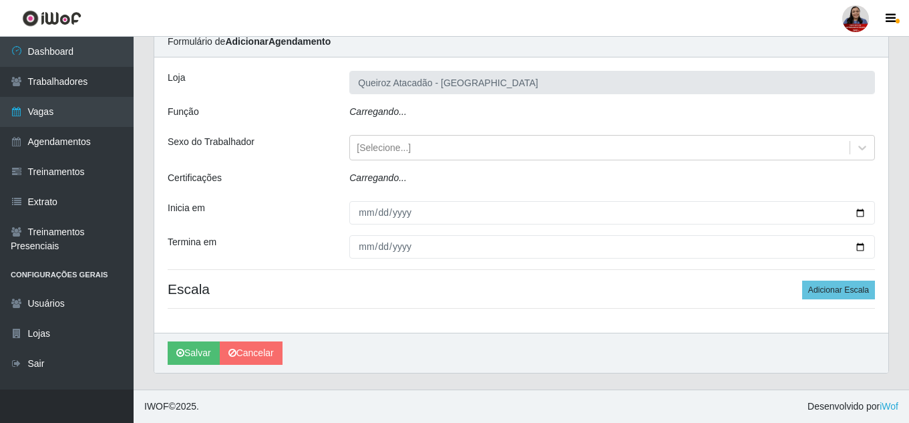
scroll to position [87, 0]
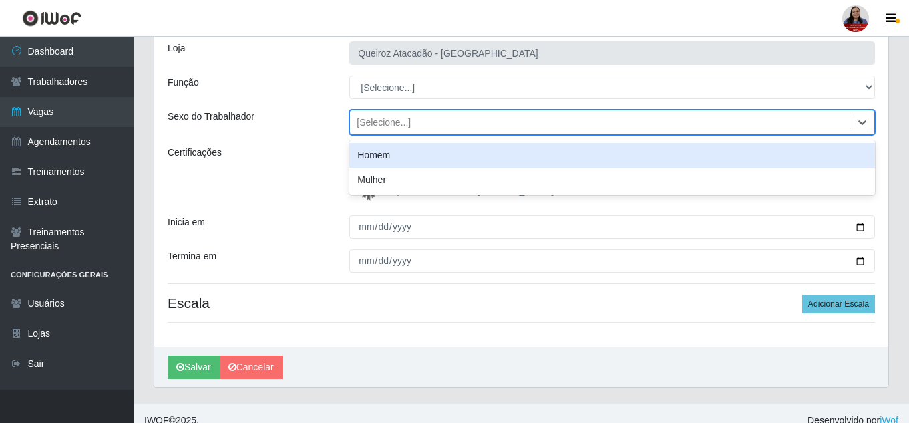
click at [457, 112] on div "[Selecione...]" at bounding box center [600, 123] width 500 height 22
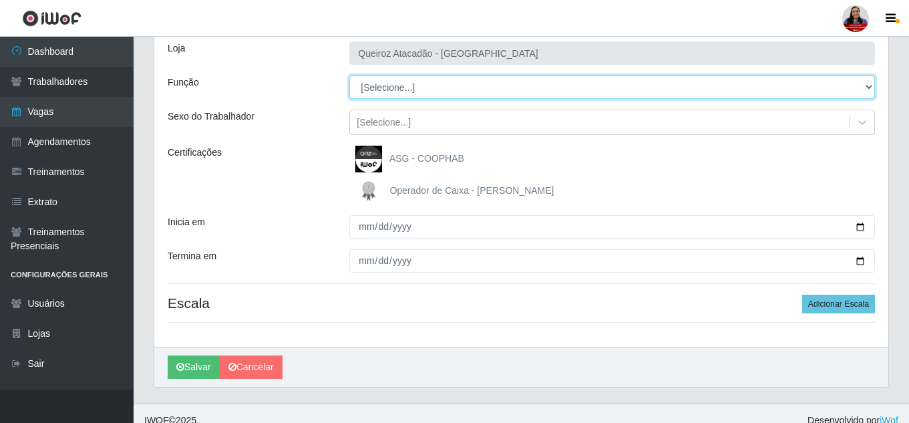
click at [467, 79] on select "[Selecione...] Embalador Embalador + Embalador ++ Operador de Caixa Operador de…" at bounding box center [612, 86] width 526 height 23
select select "22"
click at [349, 75] on select "[Selecione...] Embalador Embalador + Embalador ++ Operador de Caixa Operador de…" at bounding box center [612, 86] width 526 height 23
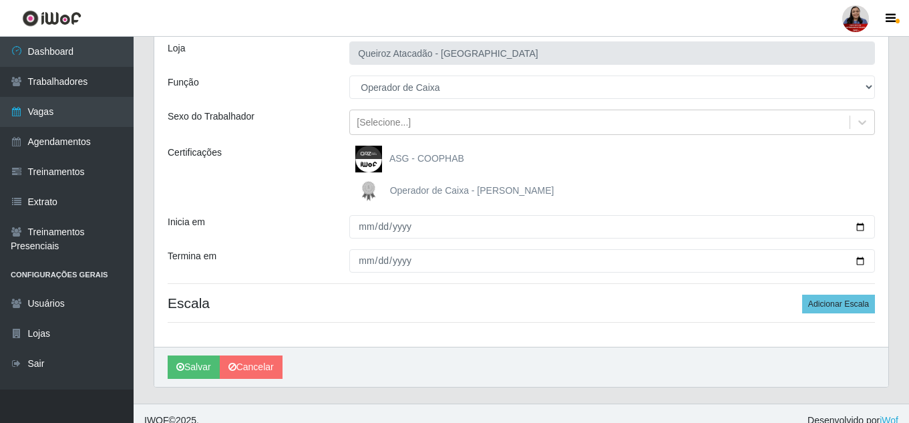
click at [317, 192] on div "Certificações" at bounding box center [249, 175] width 182 height 59
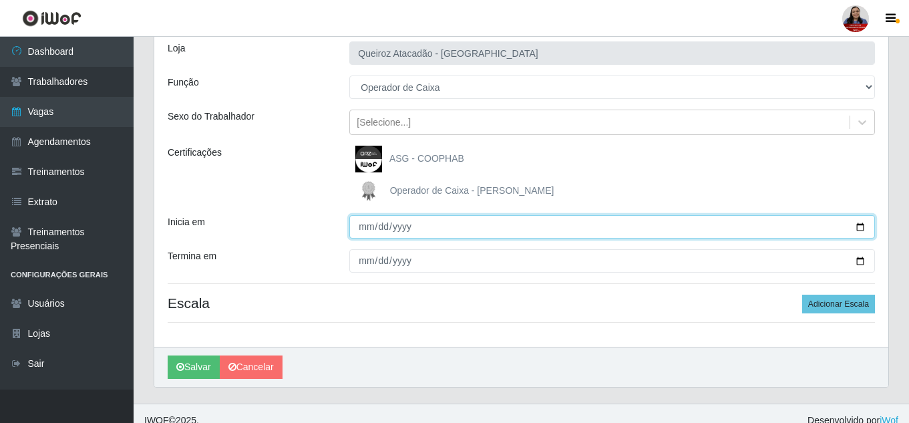
click at [864, 230] on input "Inicia em" at bounding box center [612, 226] width 526 height 23
type input "[DATE]"
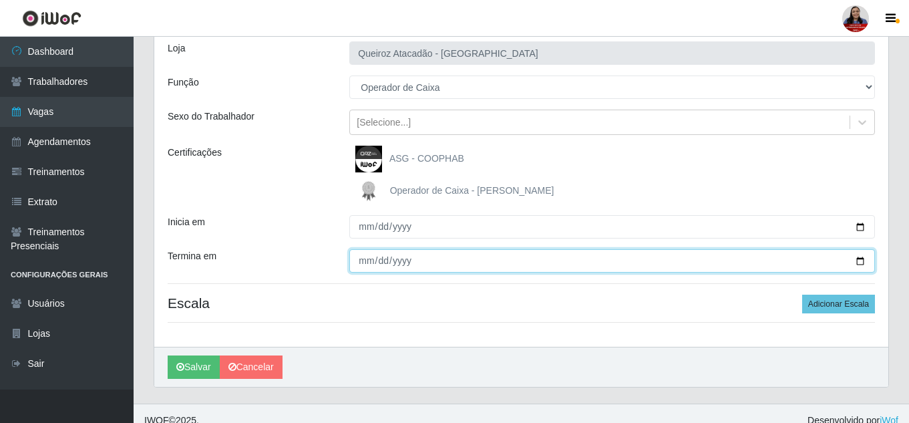
click at [861, 263] on input "Termina em" at bounding box center [612, 260] width 526 height 23
type input "[DATE]"
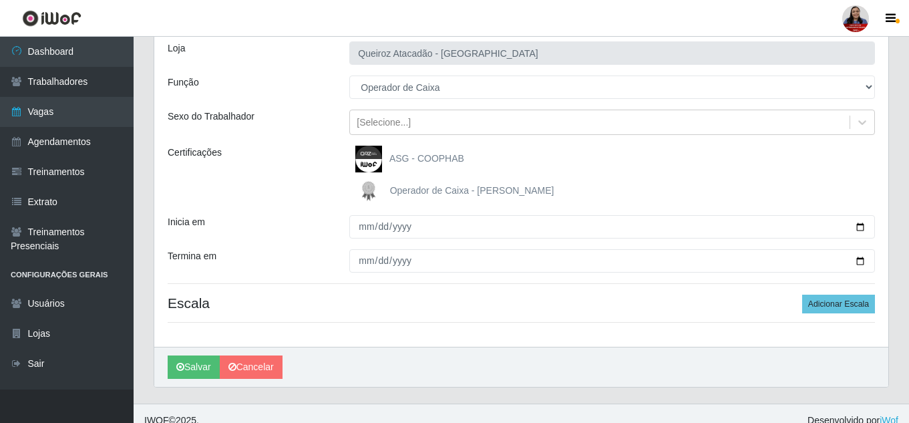
click at [660, 184] on div "Operador de Caixa - Queiroz Atacadão" at bounding box center [612, 191] width 526 height 27
click at [851, 296] on button "Adicionar Escala" at bounding box center [838, 303] width 73 height 19
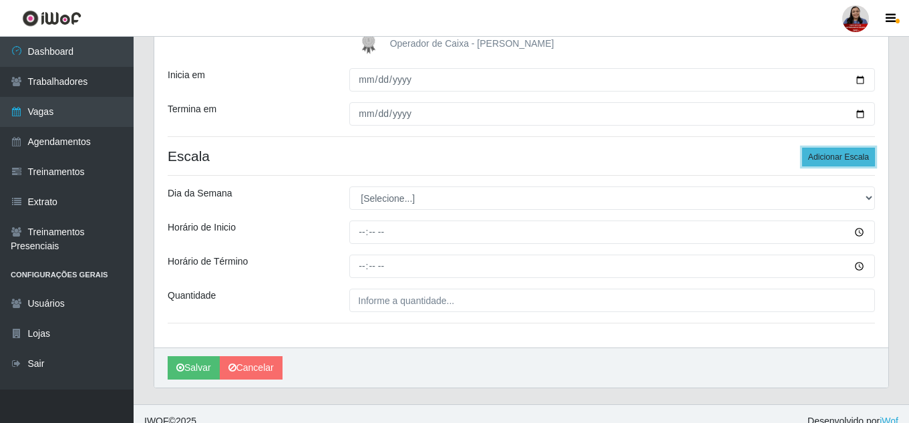
scroll to position [248, 0]
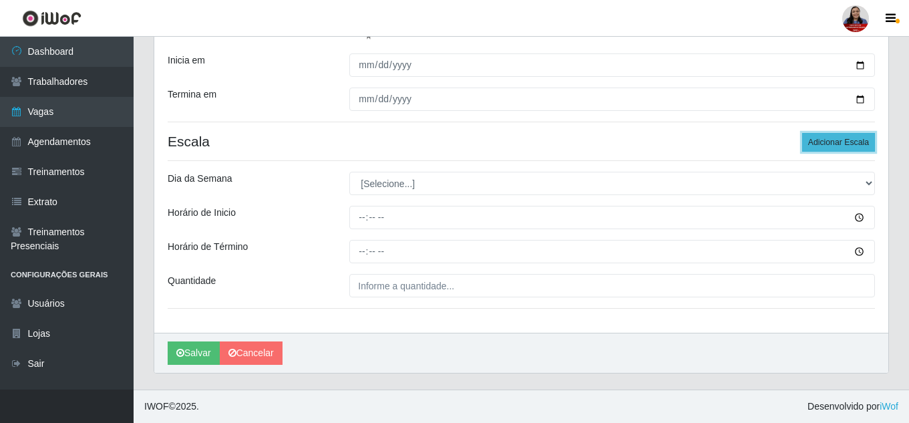
click at [835, 141] on button "Adicionar Escala" at bounding box center [838, 142] width 73 height 19
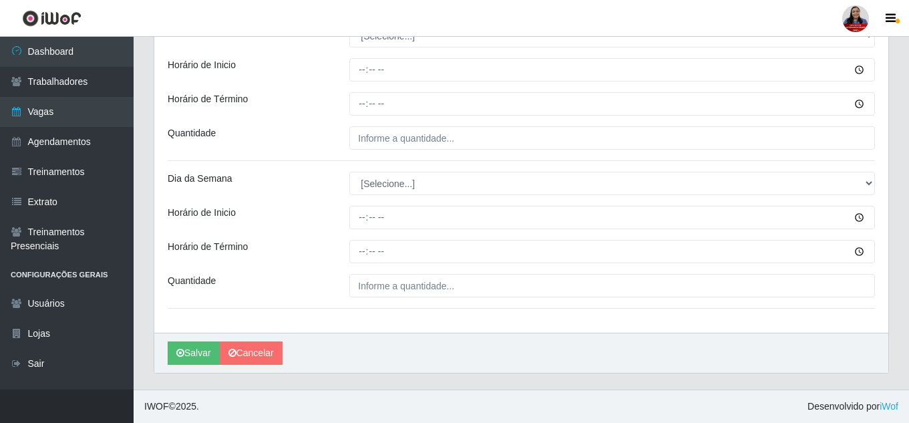
scroll to position [329, 0]
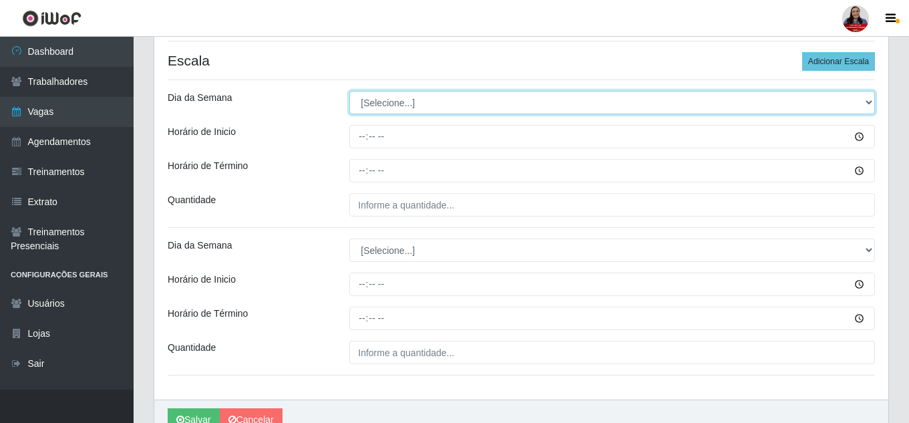
click at [580, 101] on select "[Selecione...] Segunda Terça Quarta Quinta Sexta Sábado Domingo" at bounding box center [612, 102] width 526 height 23
select select "2"
click at [349, 91] on select "[Selecione...] Segunda Terça Quarta Quinta Sexta Sábado Domingo" at bounding box center [612, 102] width 526 height 23
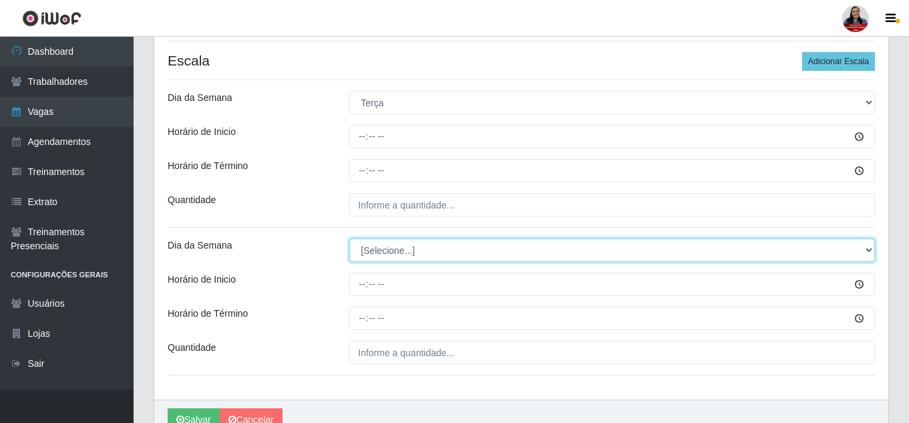
click at [403, 248] on select "[Selecione...] Segunda Terça Quarta Quinta Sexta Sábado Domingo" at bounding box center [612, 249] width 526 height 23
select select "2"
click at [349, 238] on select "[Selecione...] Segunda Terça Quarta Quinta Sexta Sábado Domingo" at bounding box center [612, 249] width 526 height 23
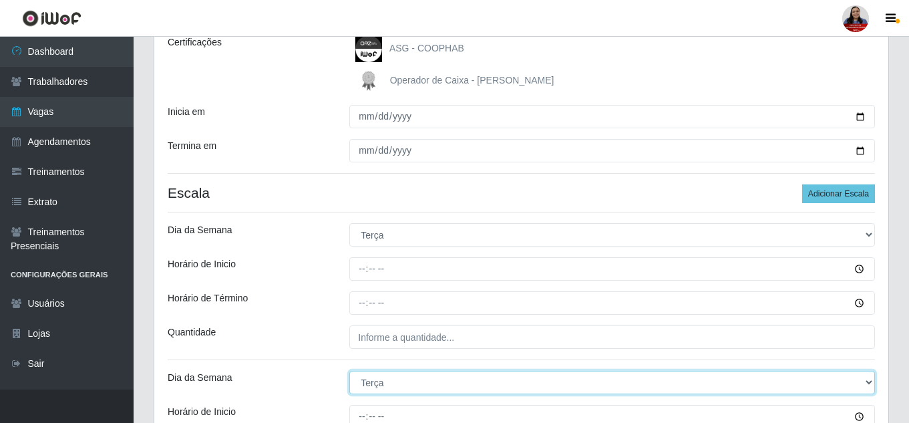
scroll to position [196, 0]
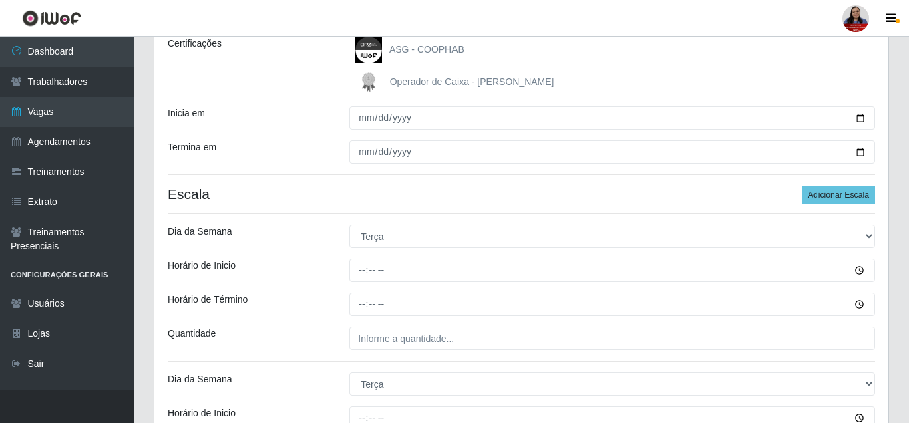
click at [636, 198] on h4 "Escala Adicionar Escala" at bounding box center [521, 194] width 707 height 17
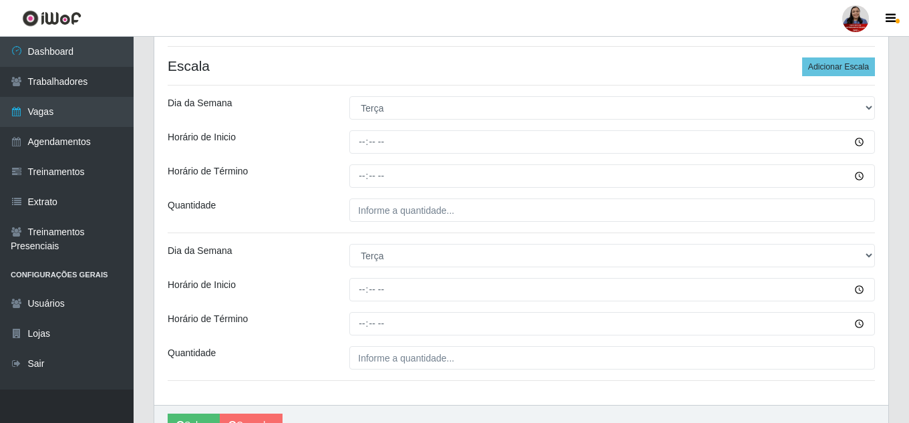
scroll to position [329, 0]
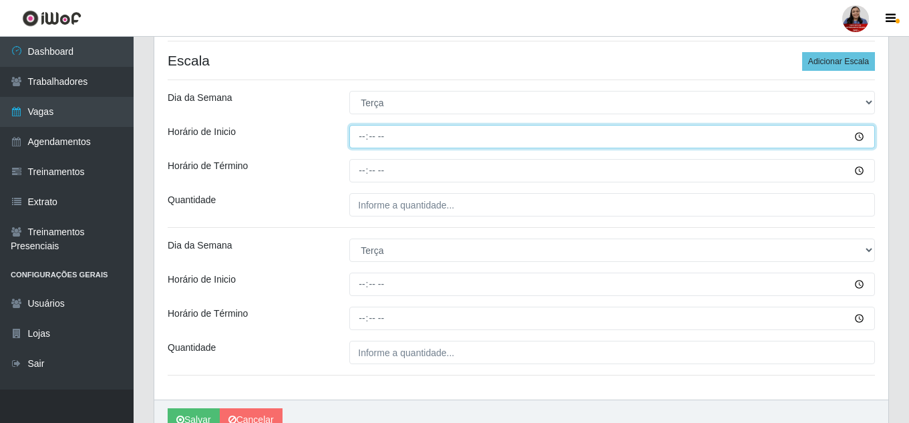
click at [367, 139] on input "Horário de Inicio" at bounding box center [612, 136] width 526 height 23
type input "07:00"
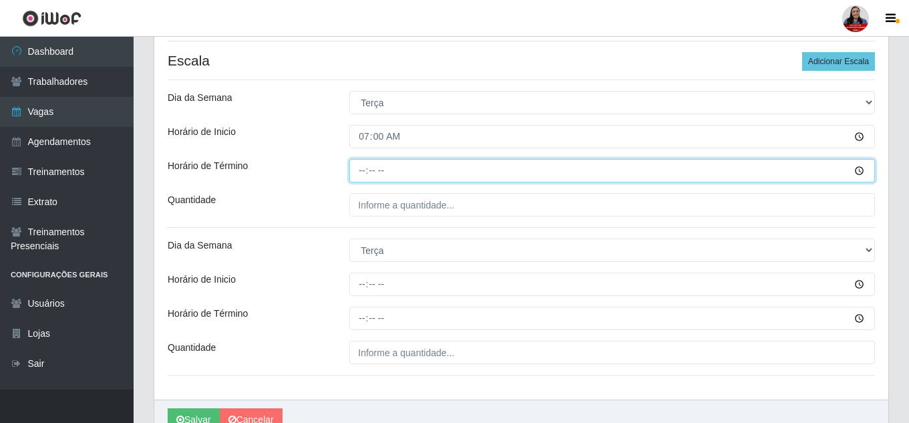
type input "13:00"
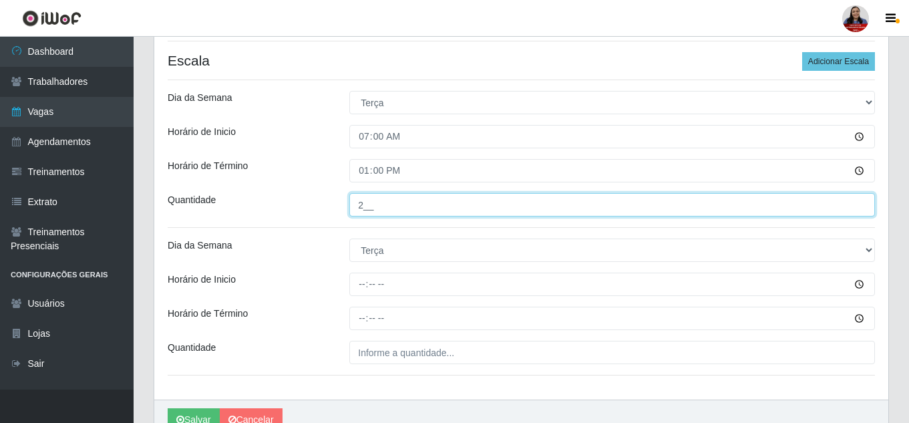
type input "2__"
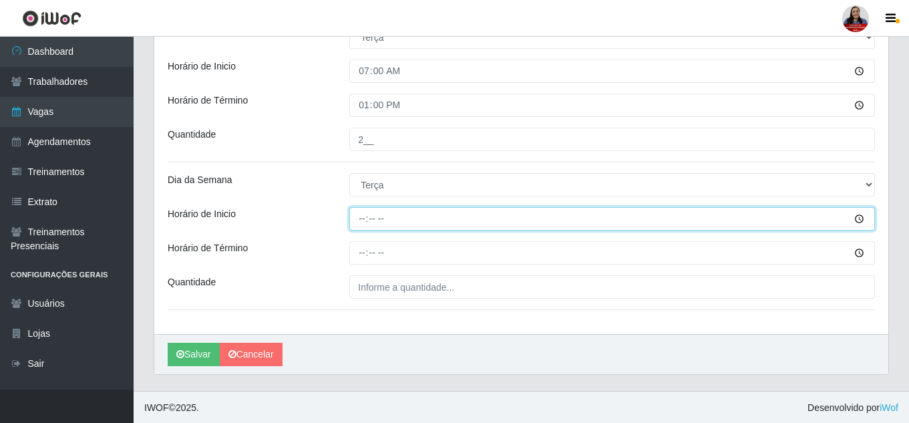
scroll to position [396, 0]
type input "14:00"
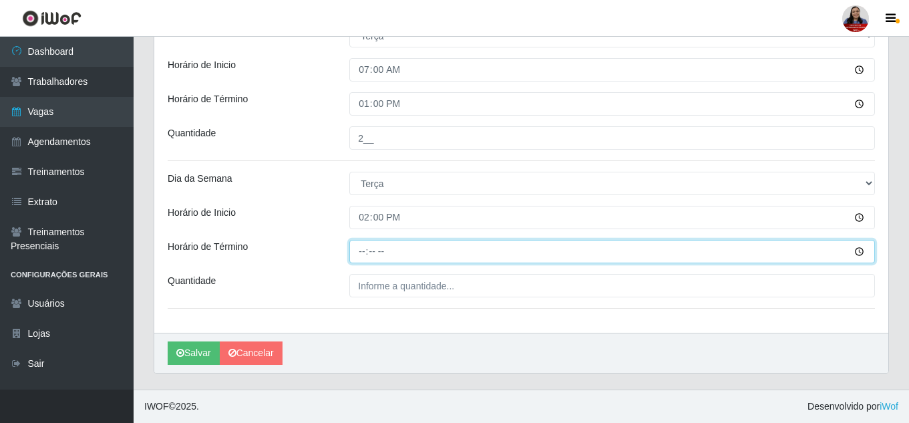
type input "20:00"
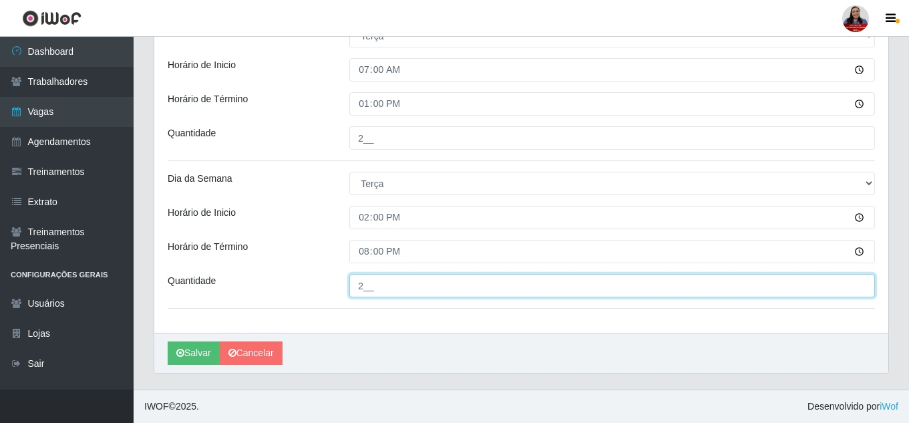
type input "2__"
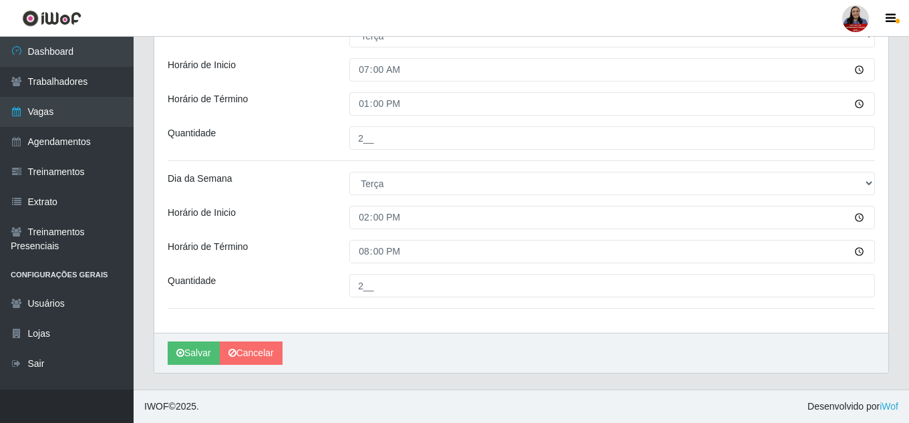
click at [290, 260] on div "Horário de Término" at bounding box center [249, 251] width 182 height 23
click at [184, 359] on button "Salvar" at bounding box center [194, 352] width 52 height 23
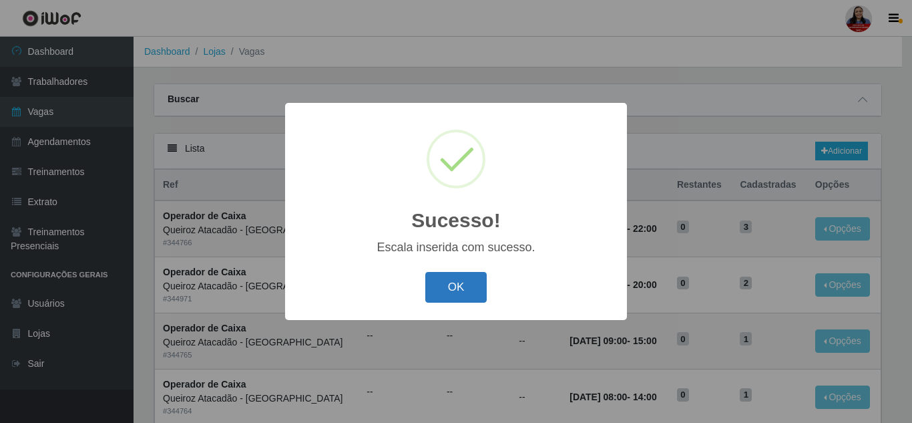
click at [452, 286] on button "OK" at bounding box center [456, 287] width 62 height 31
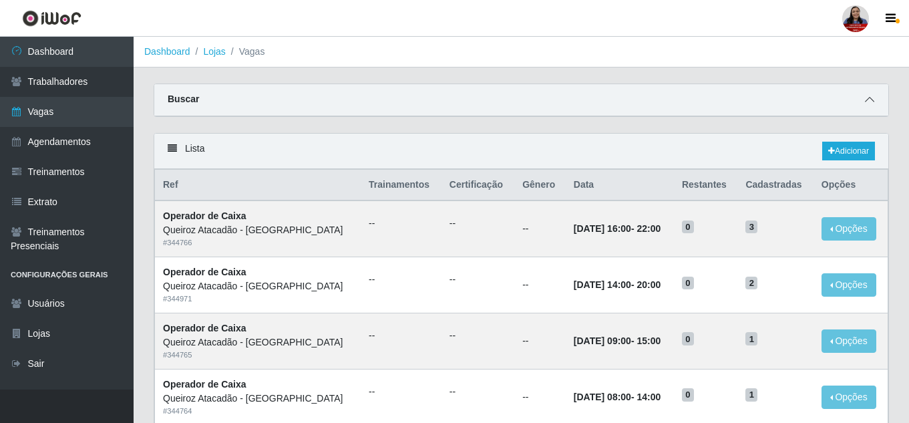
click at [865, 100] on icon at bounding box center [869, 99] width 9 height 9
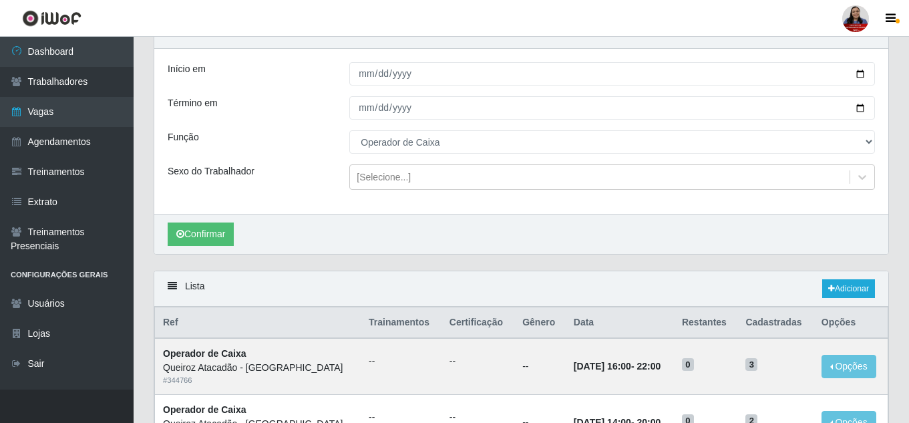
scroll to position [67, 0]
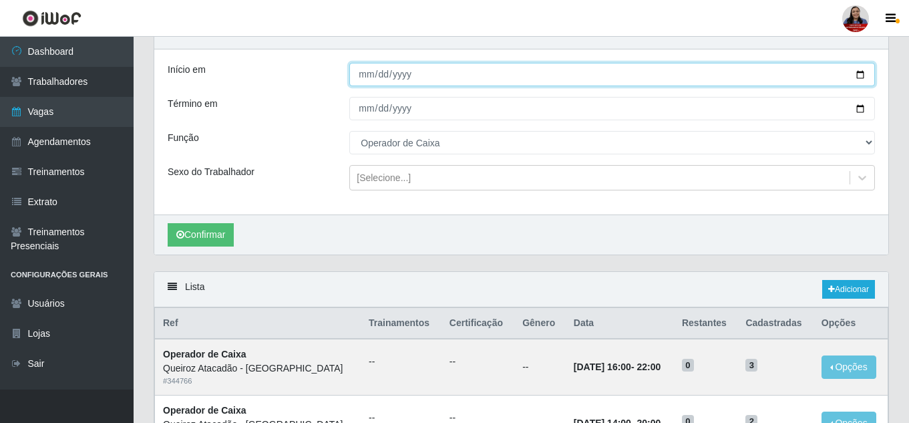
click at [862, 69] on input "2025-09-15" at bounding box center [612, 74] width 526 height 23
type input "[DATE]"
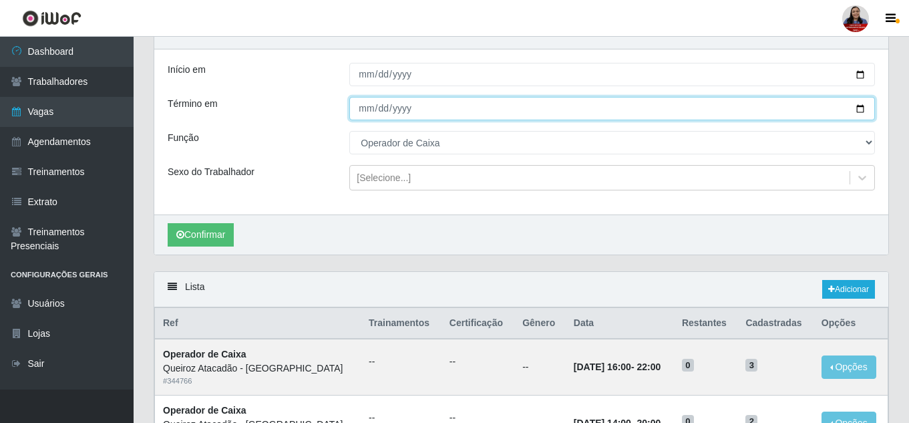
click at [857, 110] on input "2025-09-15" at bounding box center [612, 108] width 526 height 23
type input "[DATE]"
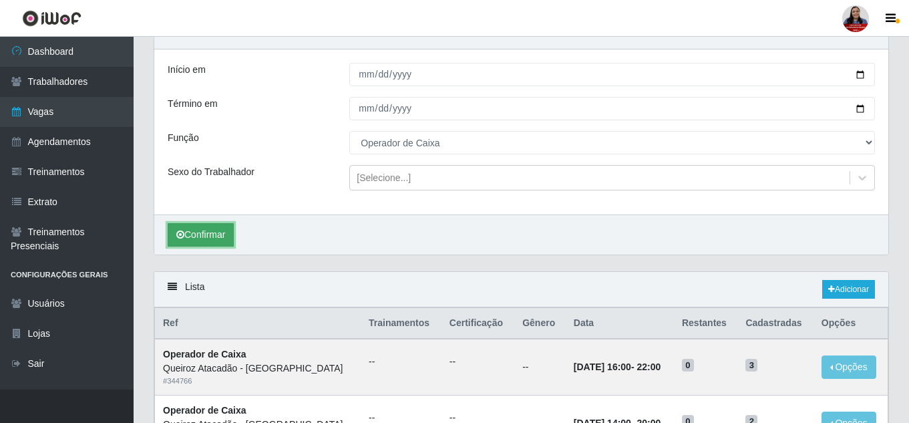
click at [206, 232] on button "Confirmar" at bounding box center [201, 234] width 66 height 23
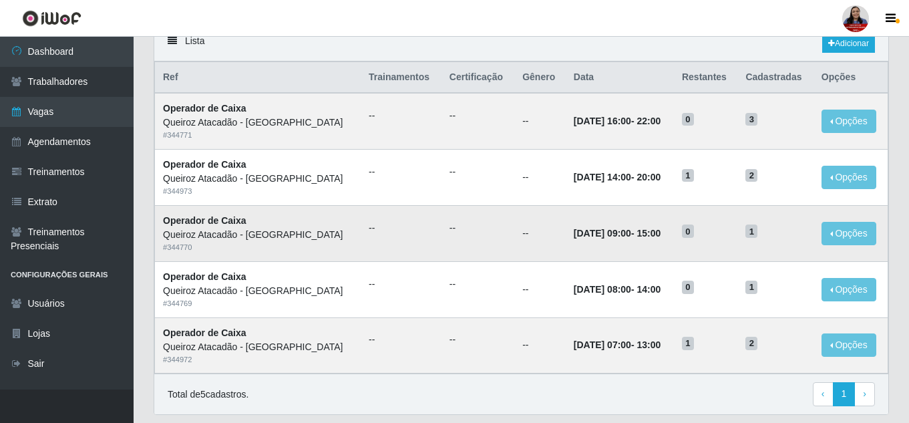
scroll to position [355, 0]
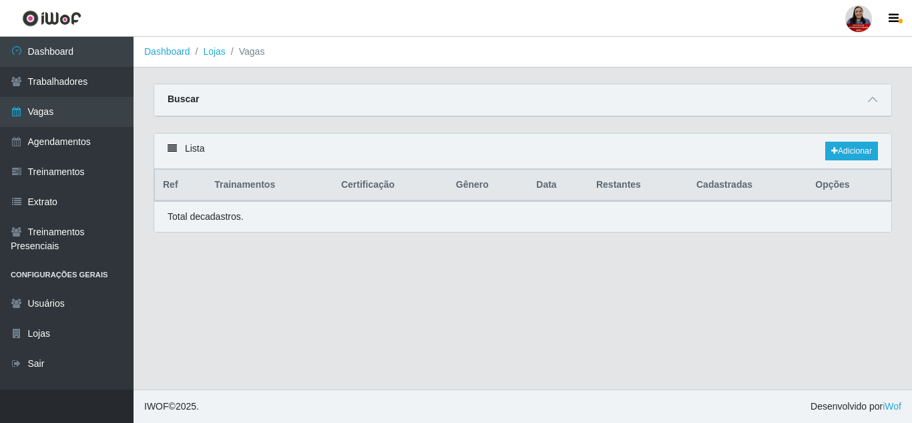
select select "22"
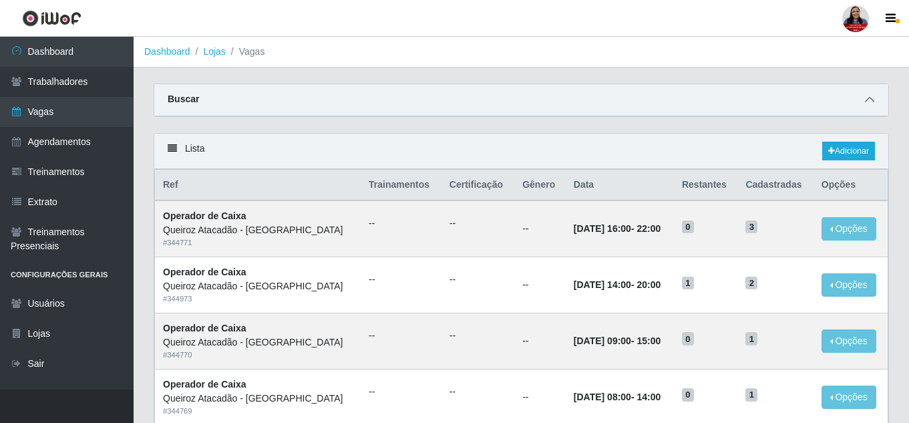
click at [871, 97] on icon at bounding box center [869, 99] width 9 height 9
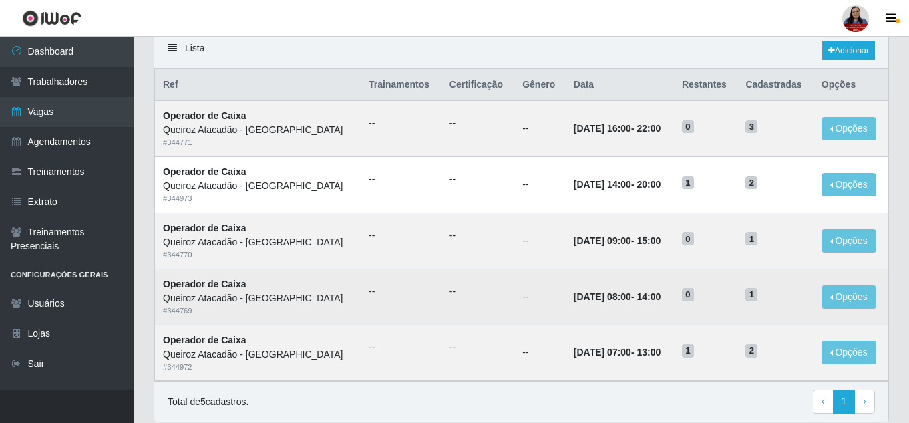
scroll to position [334, 0]
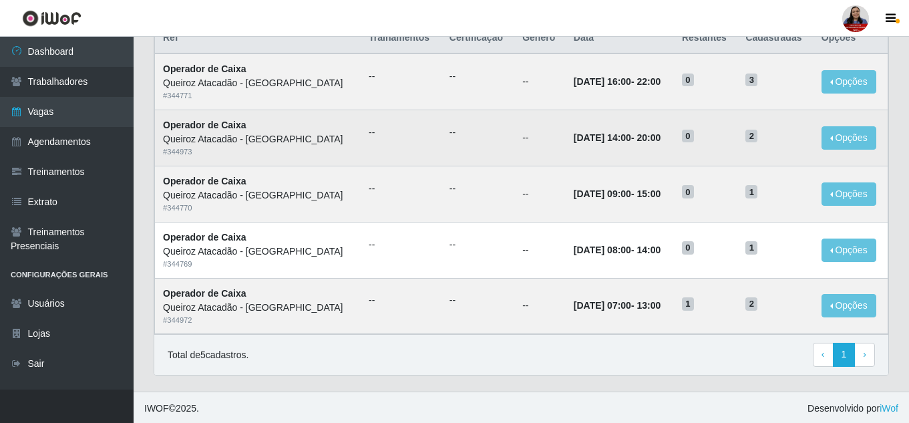
scroll to position [150, 0]
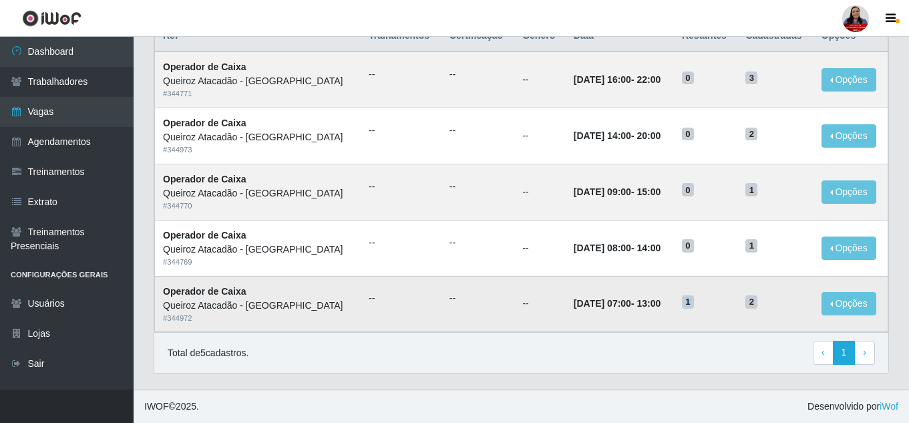
drag, startPoint x: 703, startPoint y: 301, endPoint x: 695, endPoint y: 303, distance: 8.3
click at [695, 303] on td "1" at bounding box center [705, 304] width 63 height 56
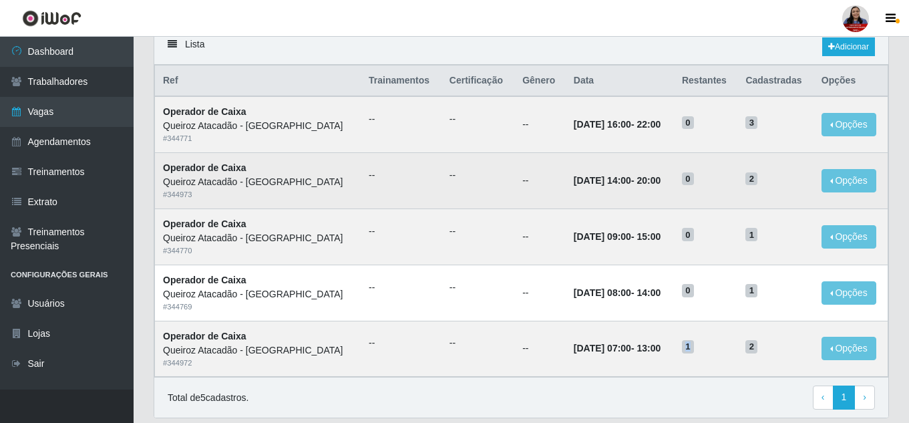
scroll to position [83, 0]
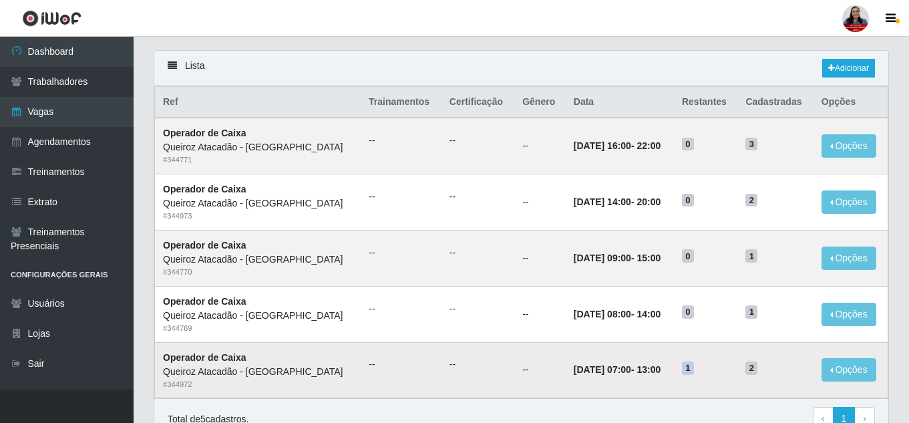
click at [694, 375] on span "1" at bounding box center [688, 367] width 12 height 13
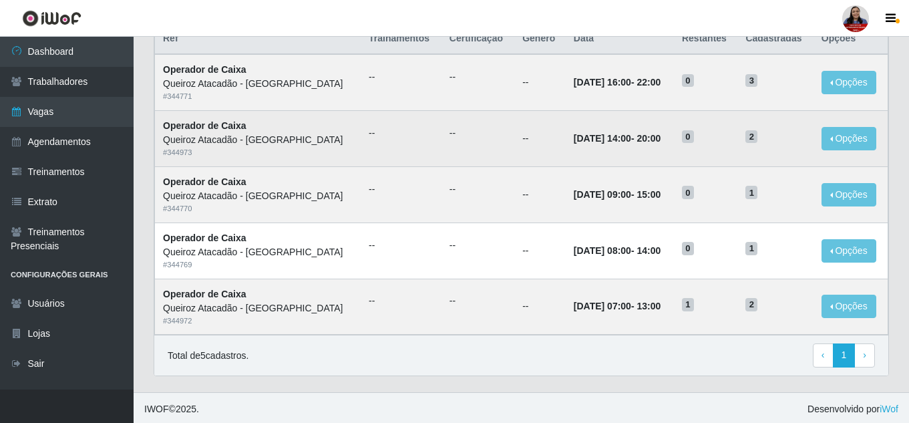
scroll to position [150, 0]
